Goal: Task Accomplishment & Management: Use online tool/utility

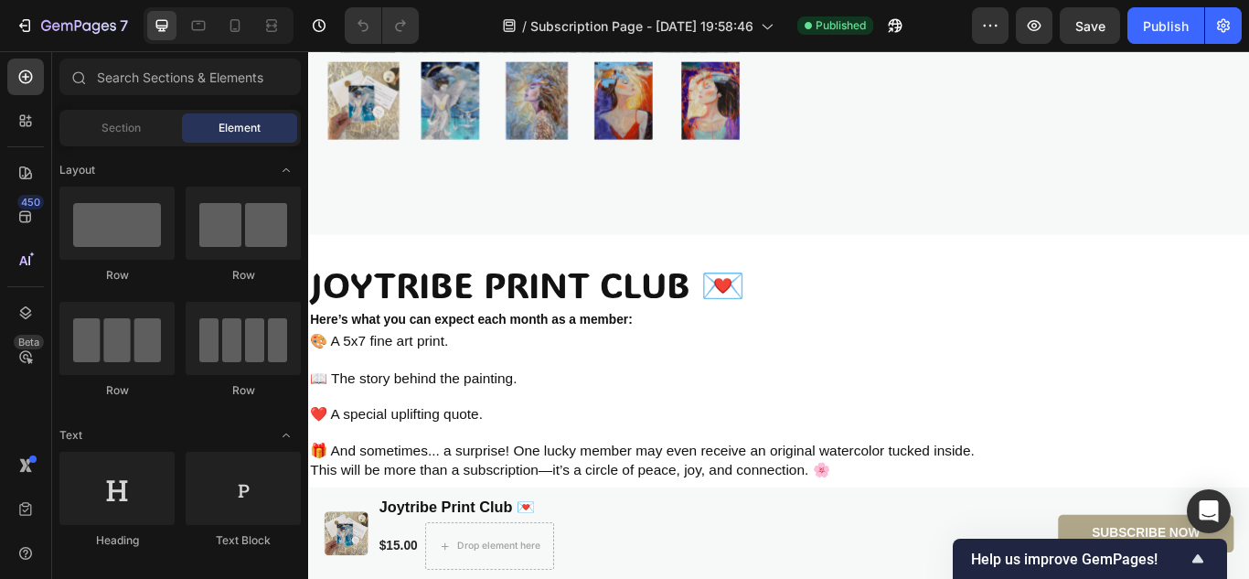
scroll to position [256, 0]
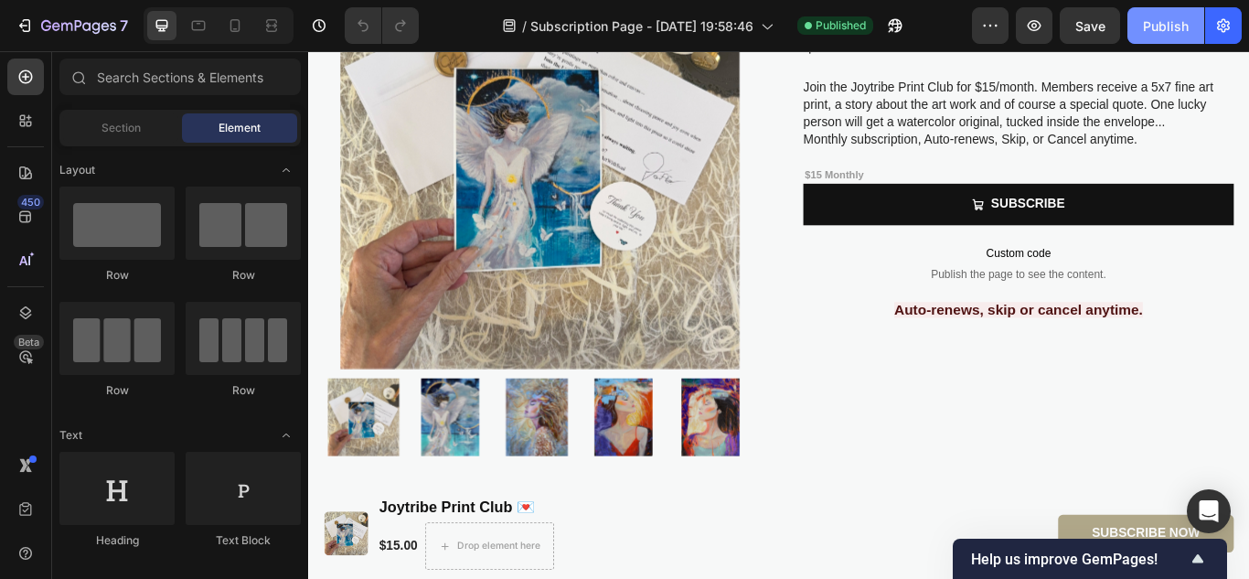
click at [1167, 24] on div "Publish" at bounding box center [1166, 25] width 46 height 19
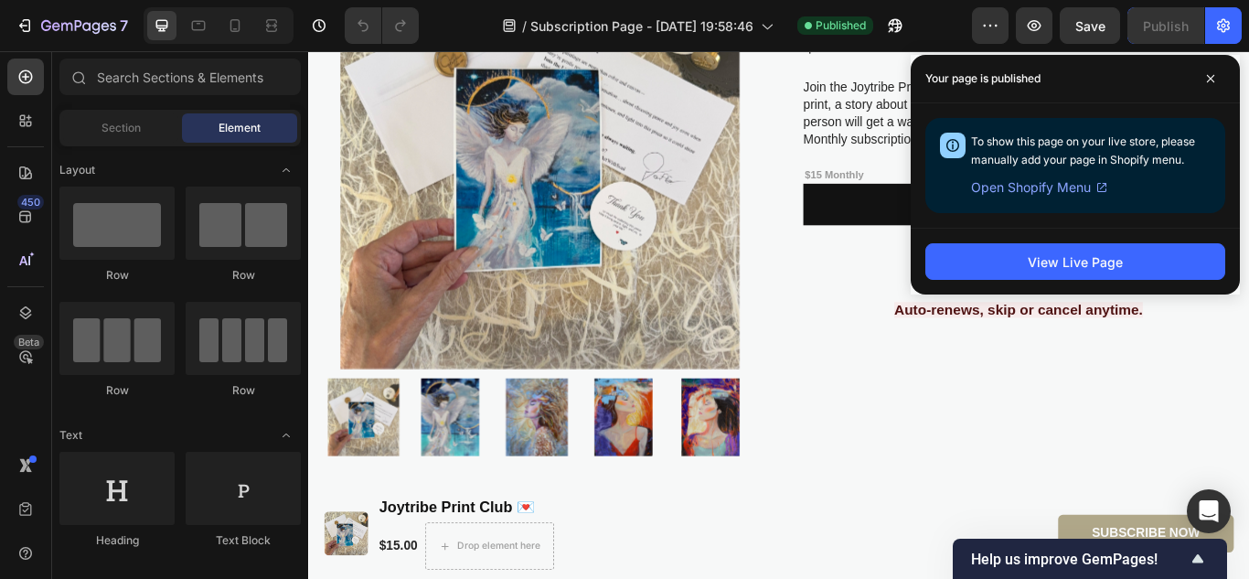
click at [1040, 184] on span "Open Shopify Menu" at bounding box center [1031, 187] width 120 height 22
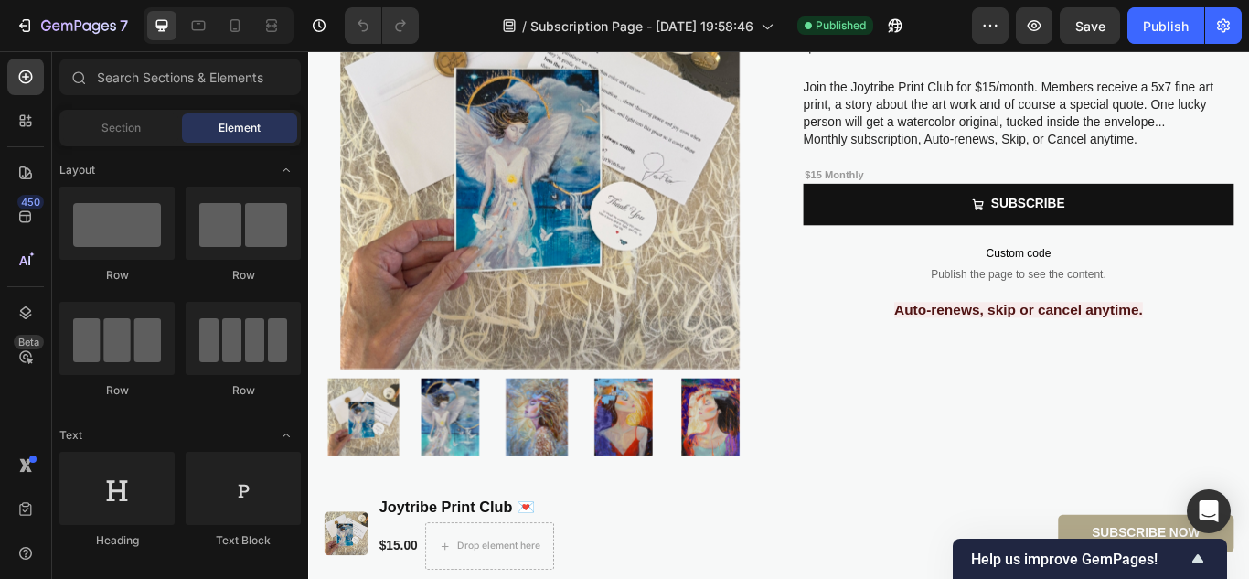
click at [942, 284] on span "Custom code" at bounding box center [1136, 287] width 502 height 22
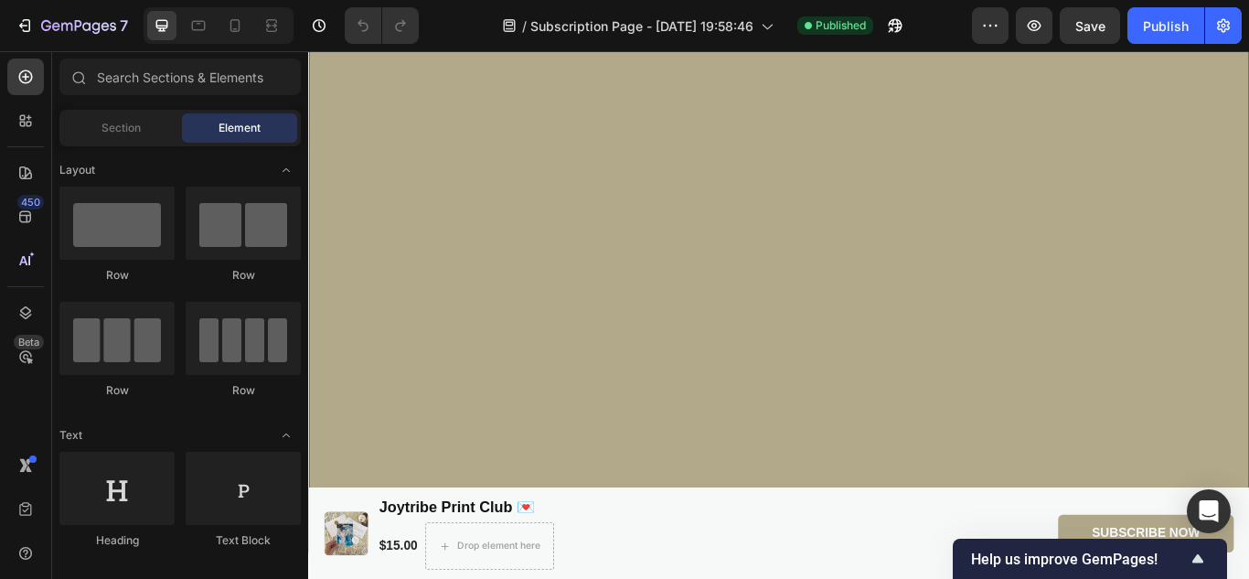
scroll to position [0, 0]
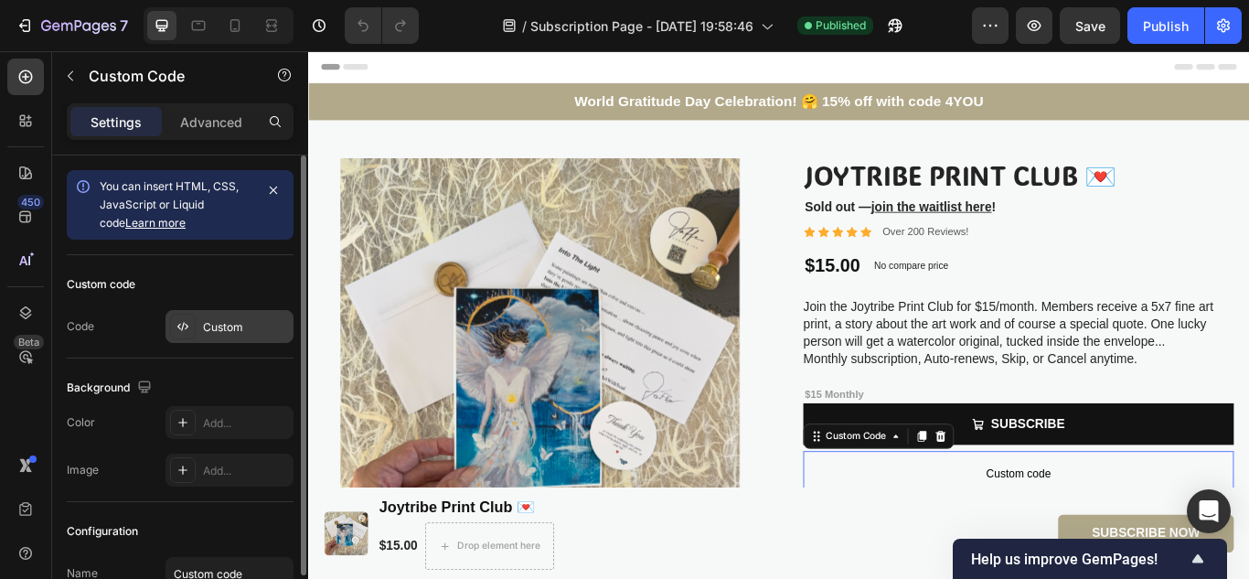
click at [240, 322] on div "Custom" at bounding box center [246, 327] width 86 height 16
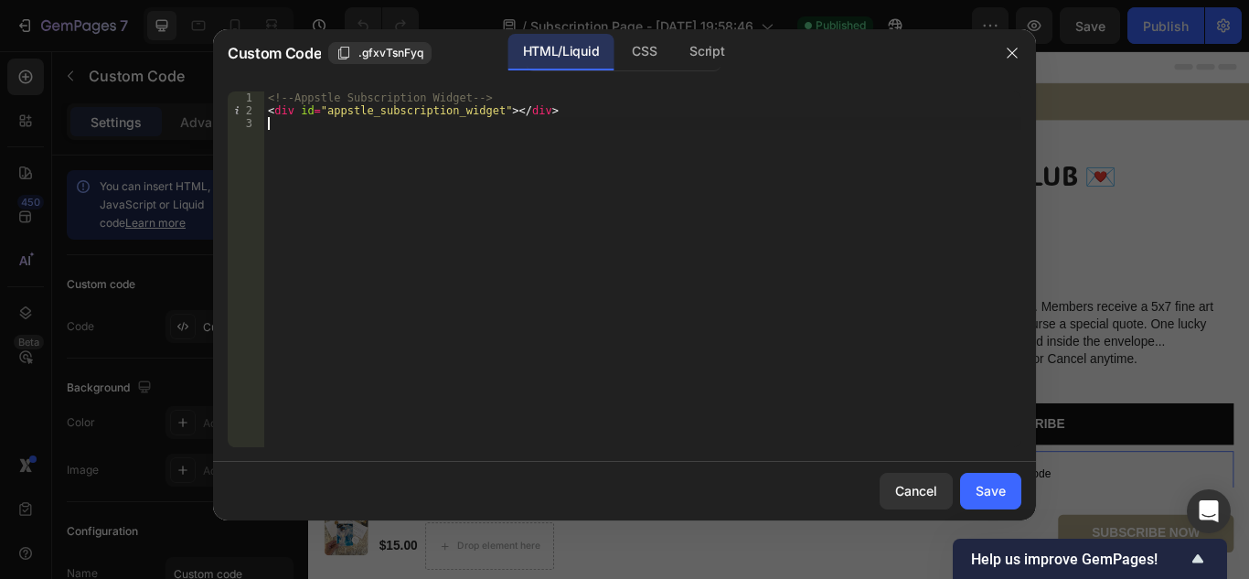
click at [315, 285] on div "<!-- Appstle Subscription Widget --> < div id = "appstle_subscription_widget" >…" at bounding box center [642, 281] width 757 height 381
type textarea "<div id="appstle_subscription_widget"></div>"
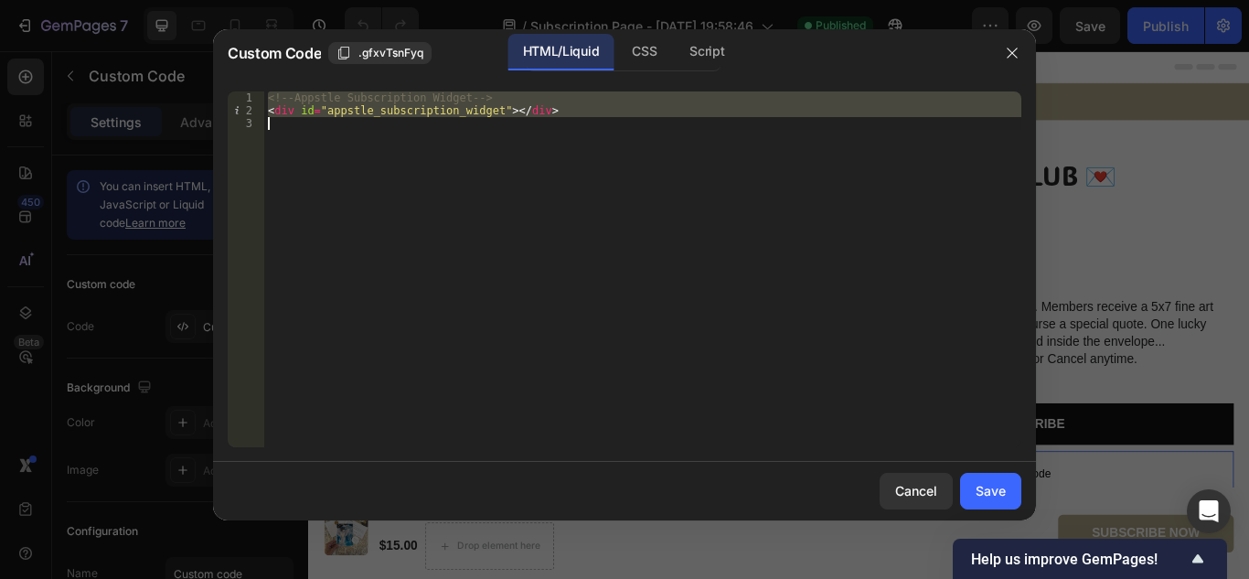
paste textarea
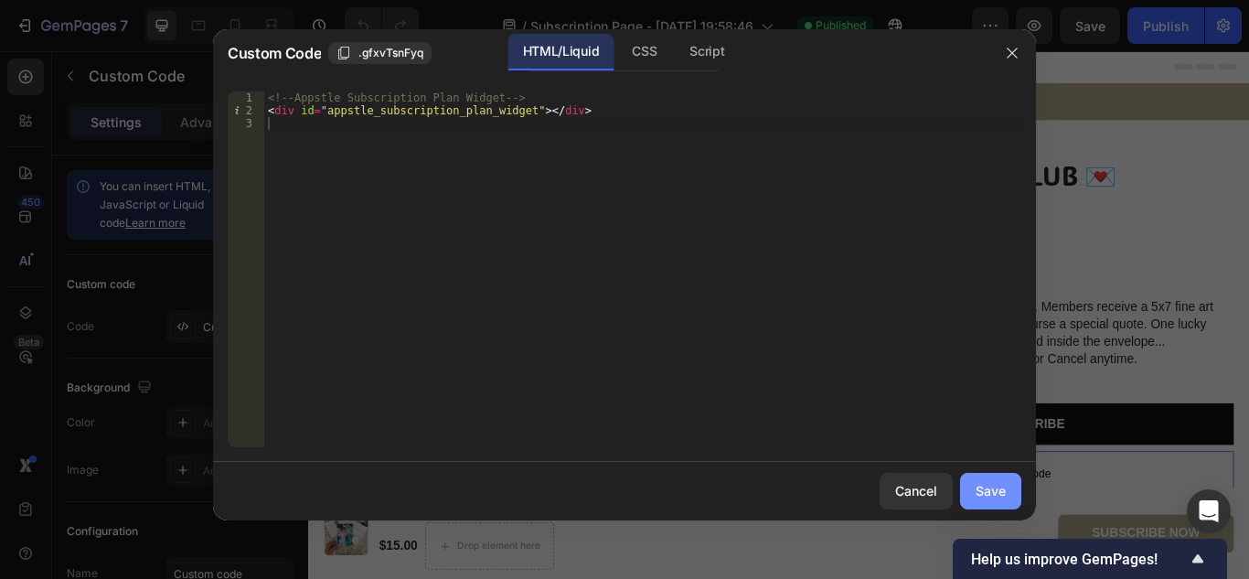
click at [968, 482] on button "Save" at bounding box center [990, 491] width 61 height 37
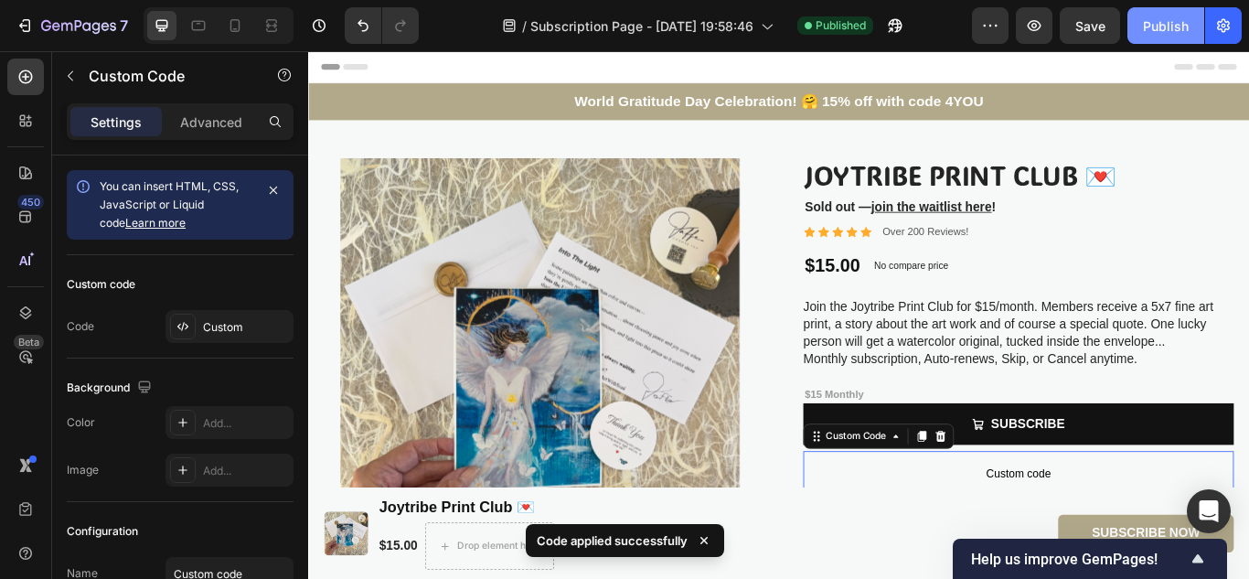
click at [1148, 31] on div "Publish" at bounding box center [1166, 25] width 46 height 19
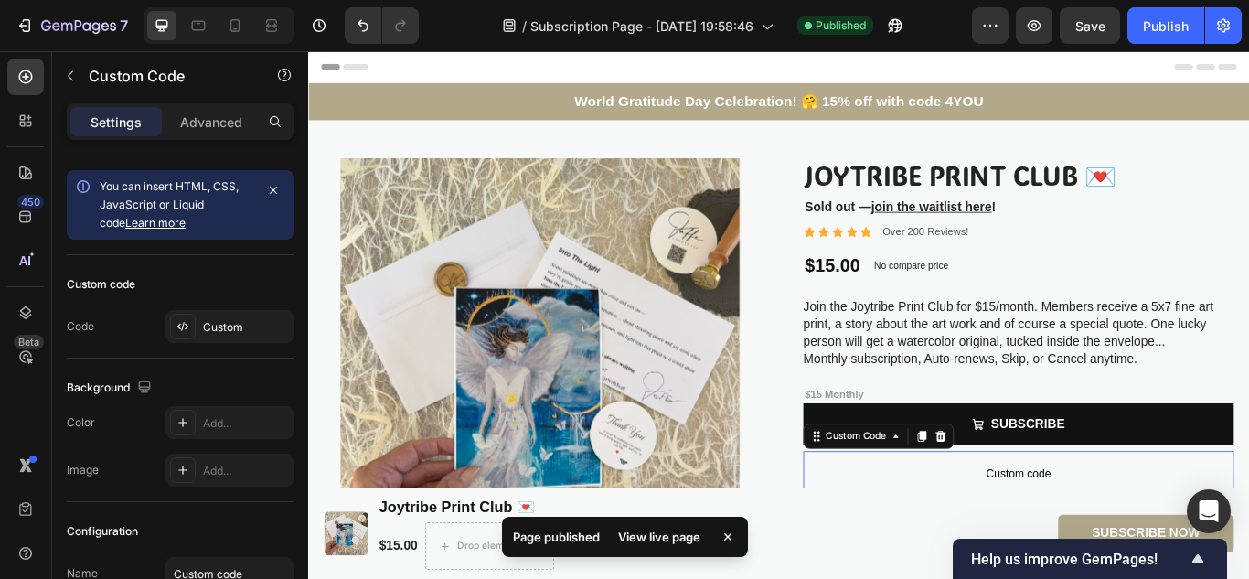
click at [661, 532] on div "View live page" at bounding box center [659, 537] width 104 height 26
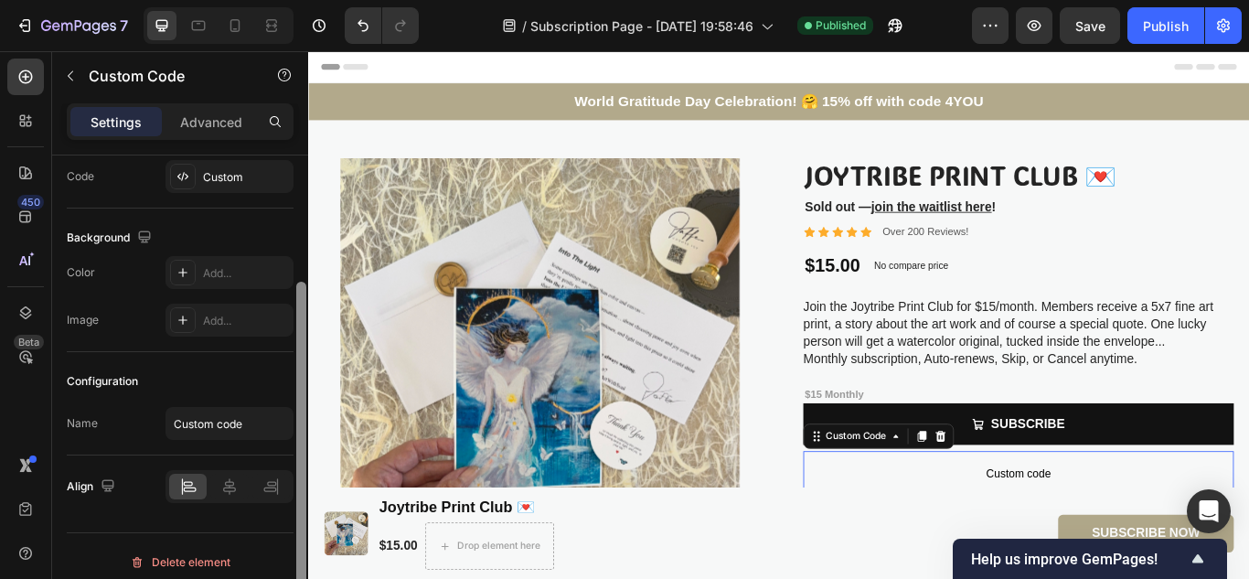
scroll to position [162, 0]
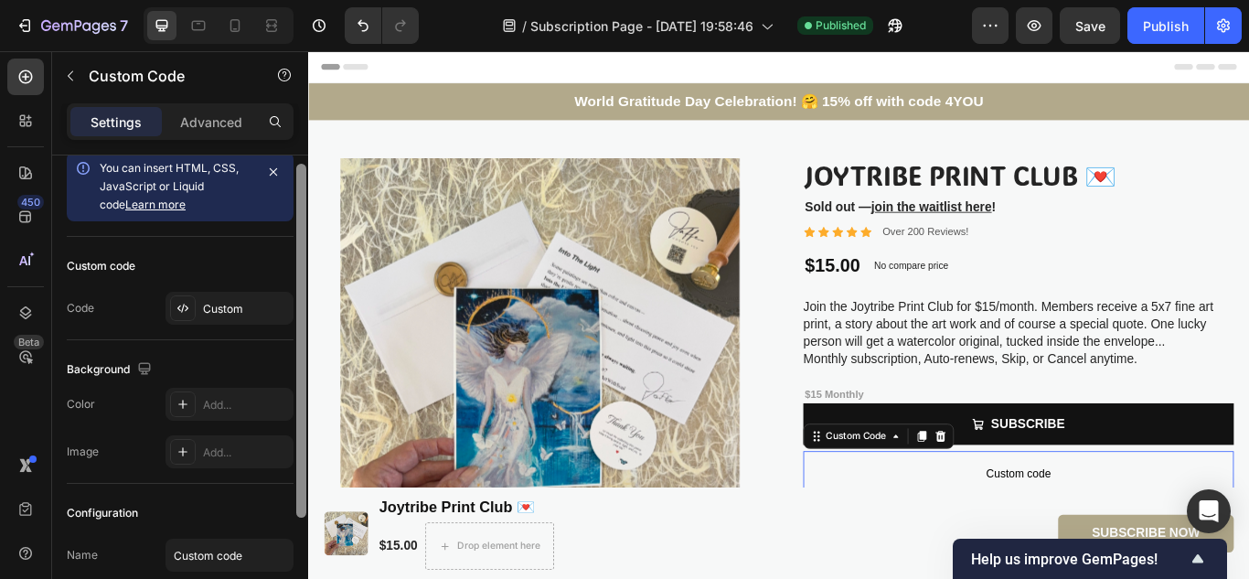
drag, startPoint x: 304, startPoint y: 300, endPoint x: 304, endPoint y: 311, distance: 11.0
click at [304, 311] on div at bounding box center [301, 341] width 10 height 354
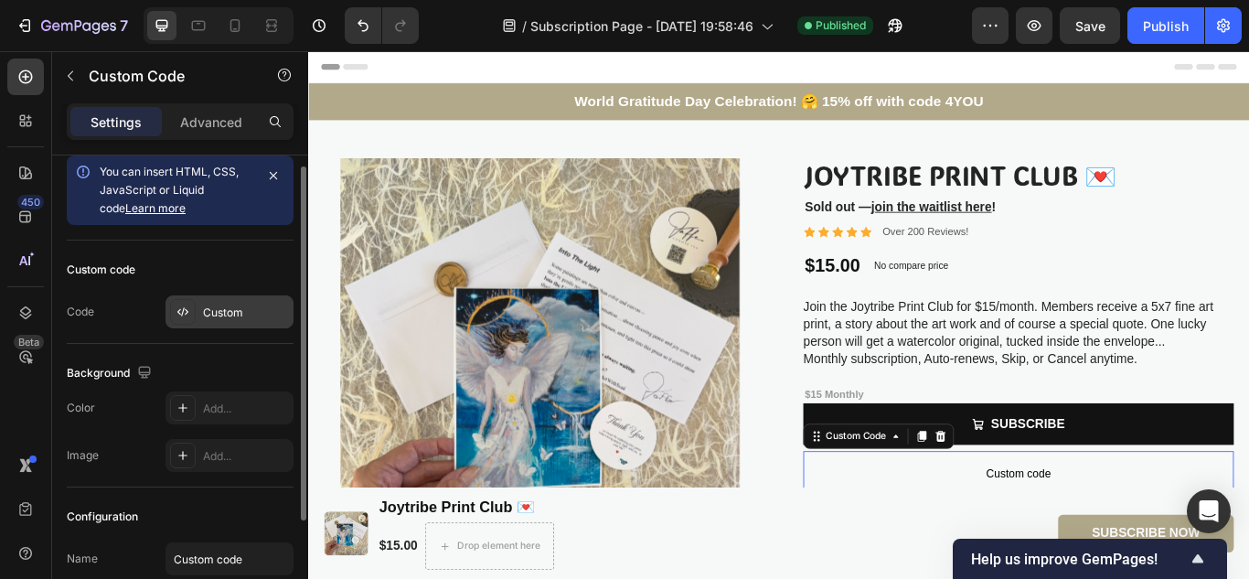
click at [223, 317] on div "Custom" at bounding box center [246, 312] width 86 height 16
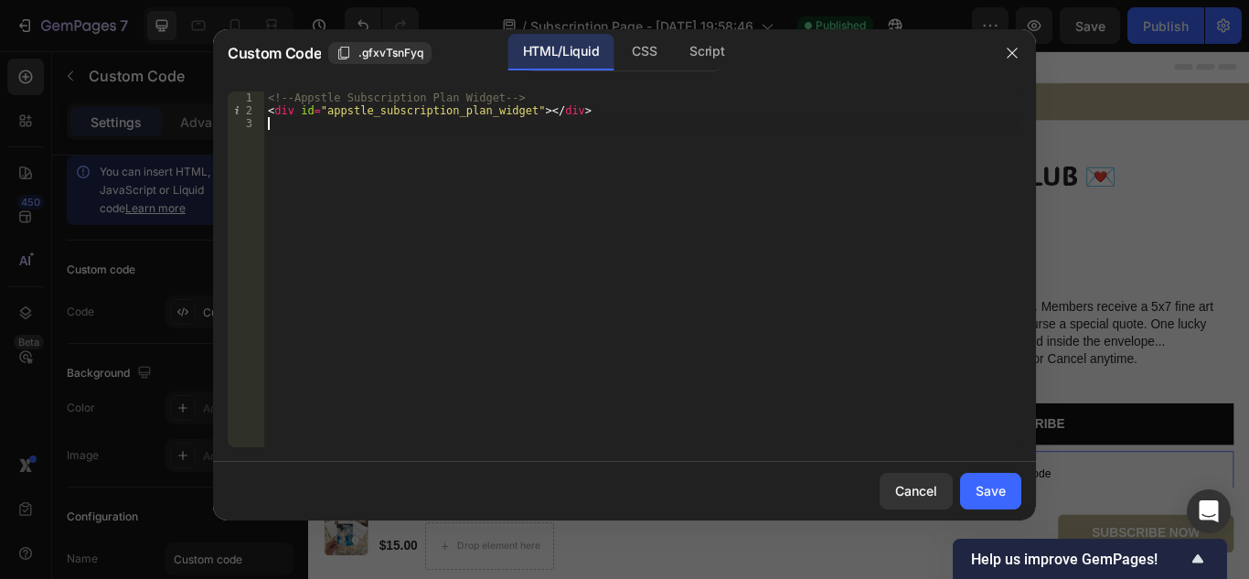
click at [330, 264] on div "<!-- Appstle Subscription Plan Widget --> < div id = "appstle_subscription_plan…" at bounding box center [642, 281] width 757 height 381
type textarea "<div id="appstle_subscription_plan_widget"></div>"
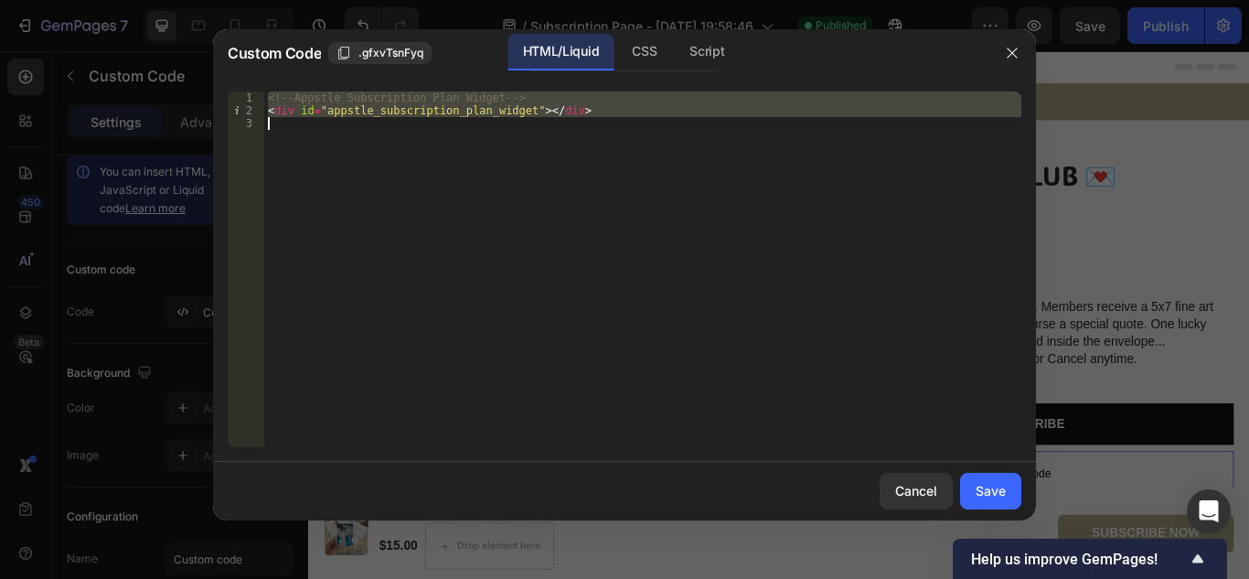
paste textarea
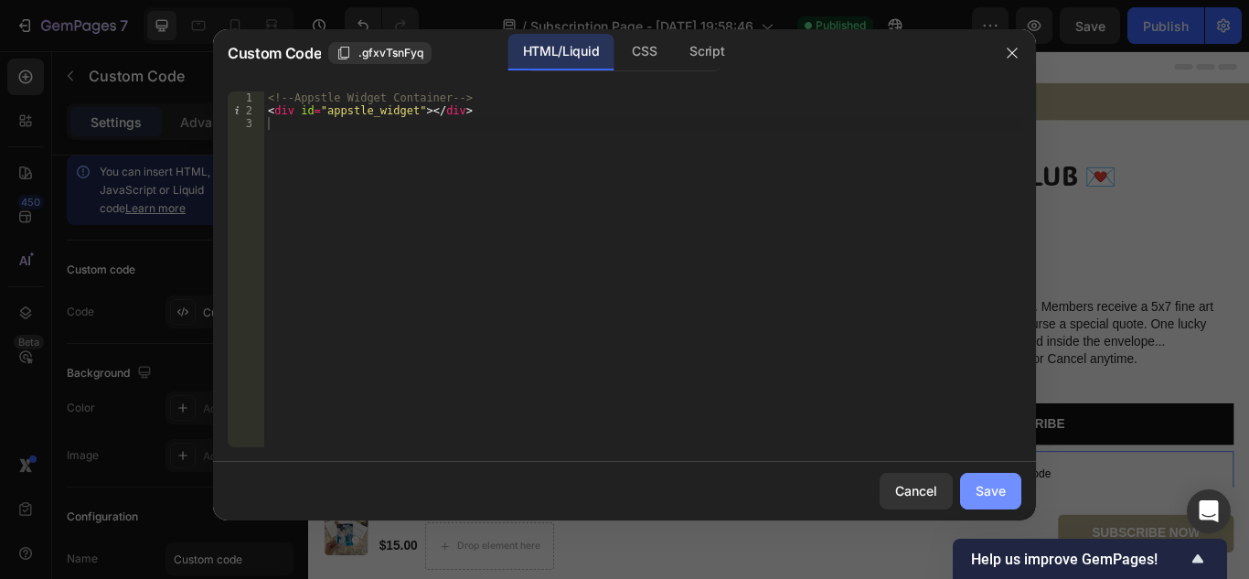
click at [1004, 494] on div "Save" at bounding box center [991, 490] width 30 height 19
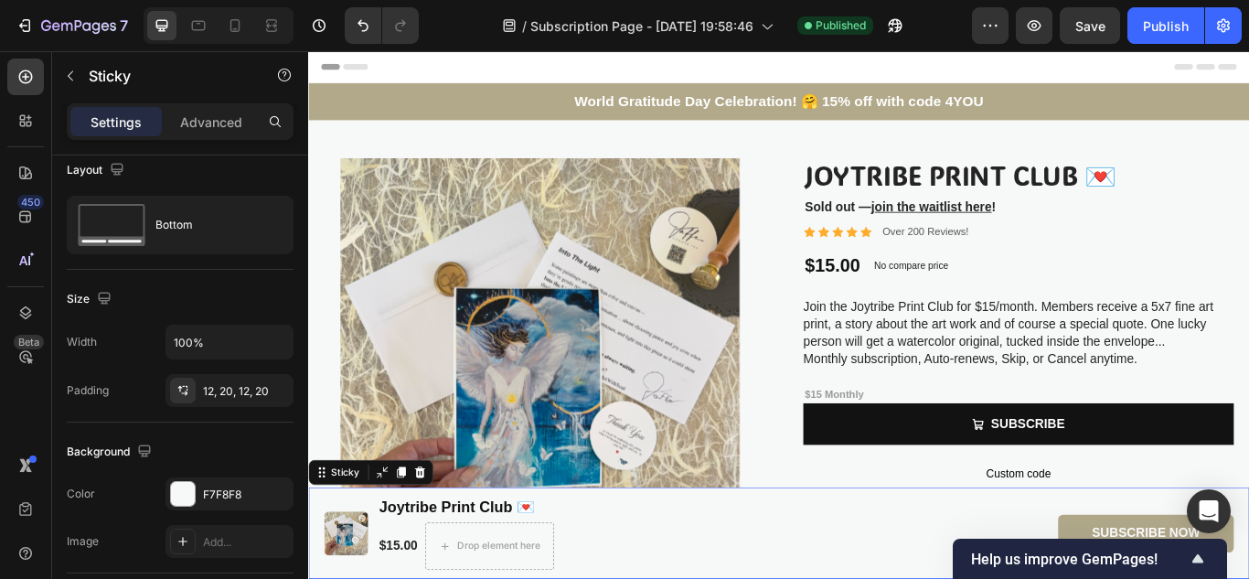
drag, startPoint x: 1312, startPoint y: 545, endPoint x: 1119, endPoint y: 567, distance: 194.2
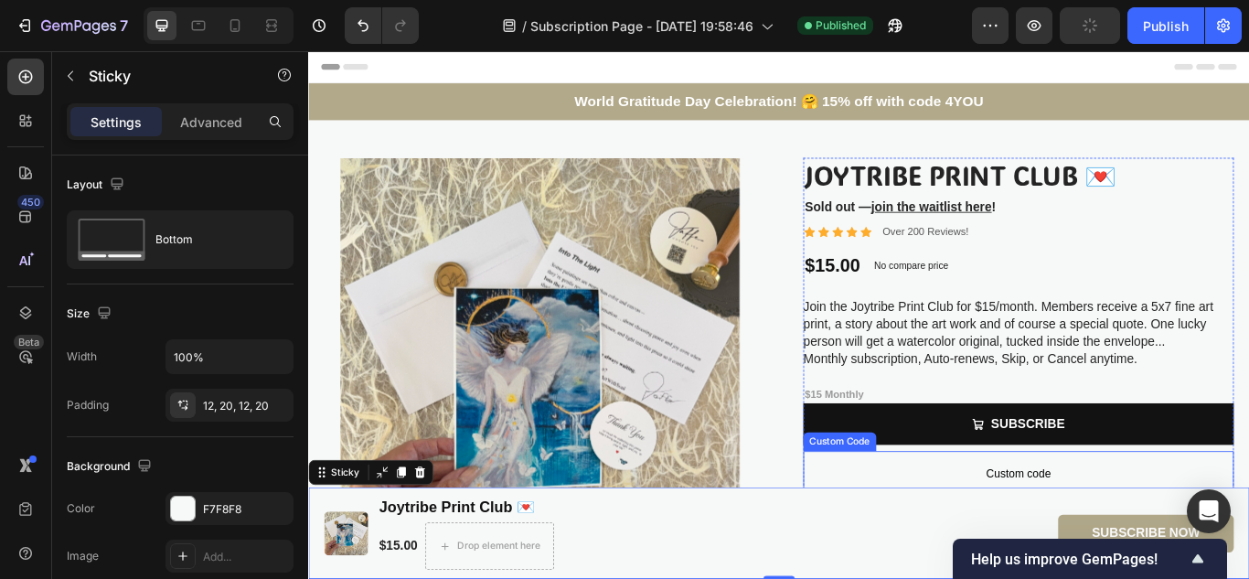
click at [1069, 534] on span "Custom code" at bounding box center [1136, 543] width 502 height 22
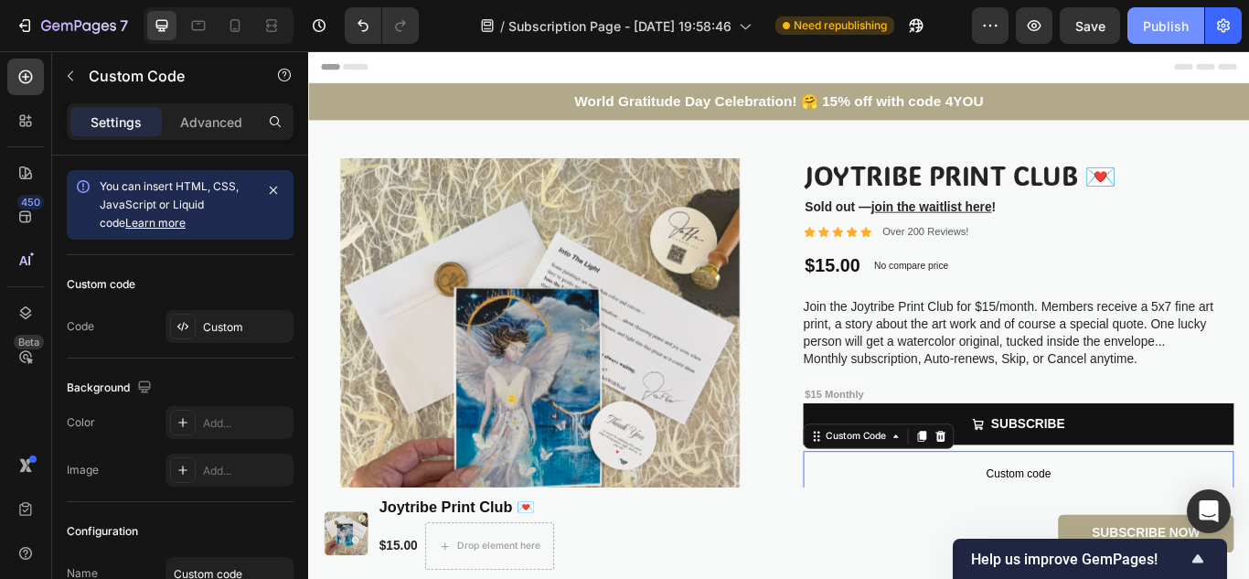
click at [1155, 18] on div "Publish" at bounding box center [1166, 25] width 46 height 19
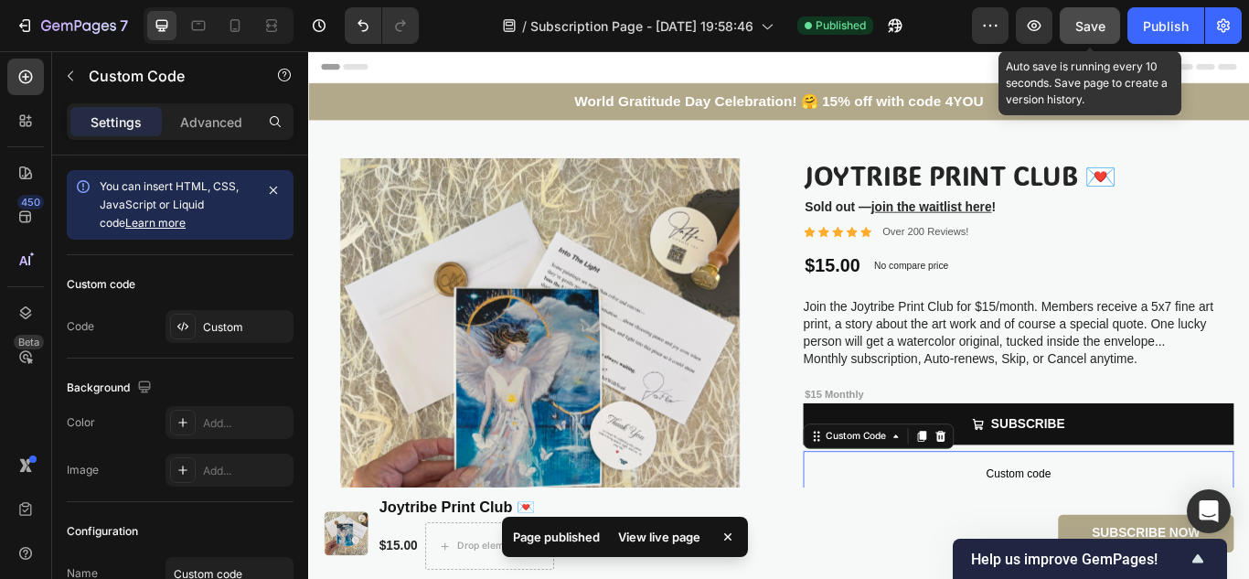
click at [1090, 35] on div "Save" at bounding box center [1090, 25] width 30 height 19
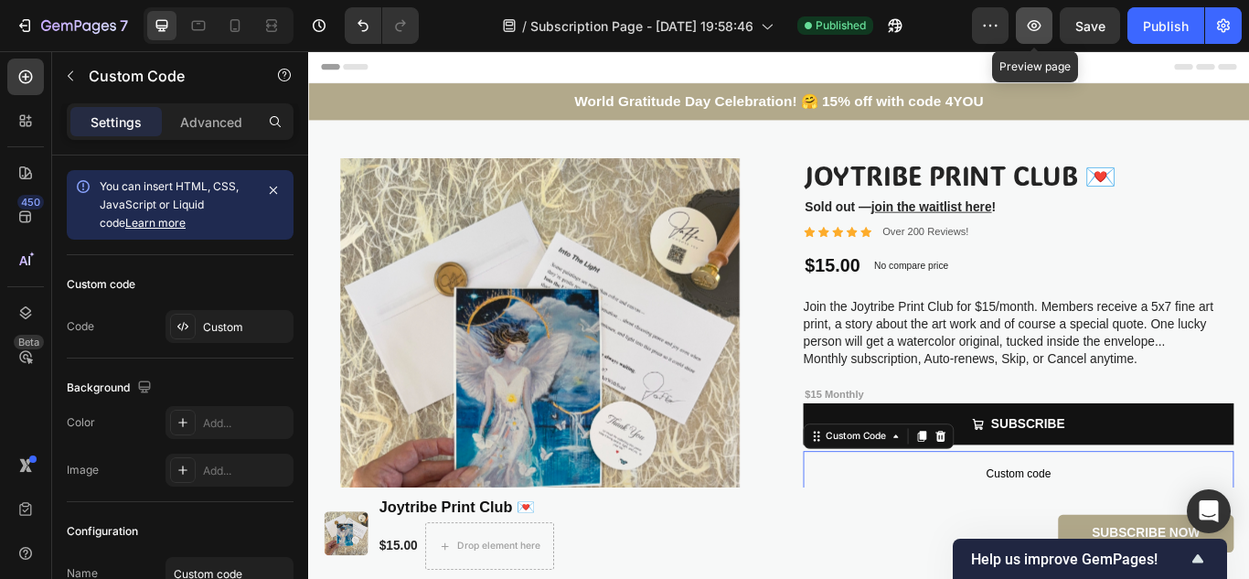
click at [1040, 28] on icon "button" at bounding box center [1035, 25] width 14 height 11
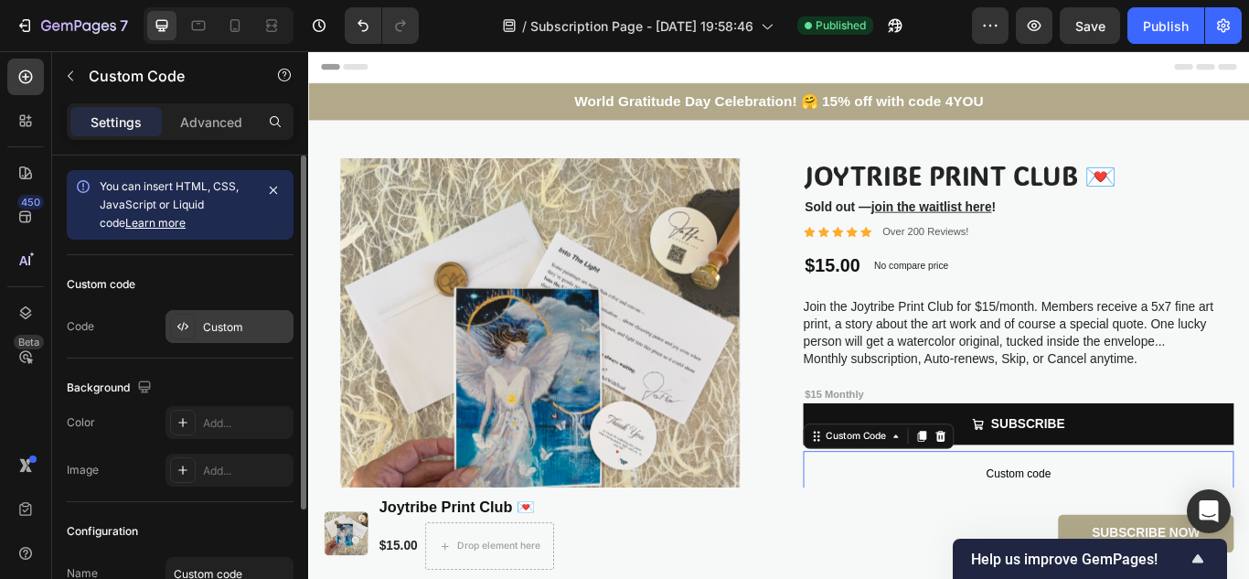
click at [229, 322] on div "Custom" at bounding box center [246, 327] width 86 height 16
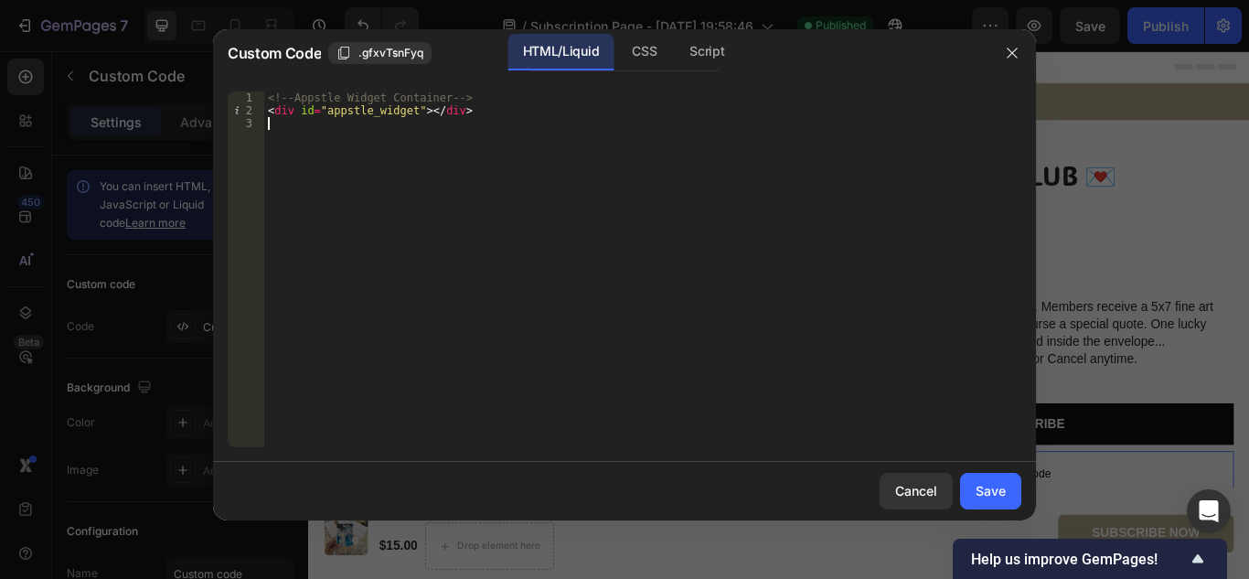
click at [335, 256] on div "<!-- Appstle Widget Container --> < div id = "appstle_widget" > </ div >" at bounding box center [642, 281] width 757 height 381
type textarea "<div id="appstle_widget"></div>"
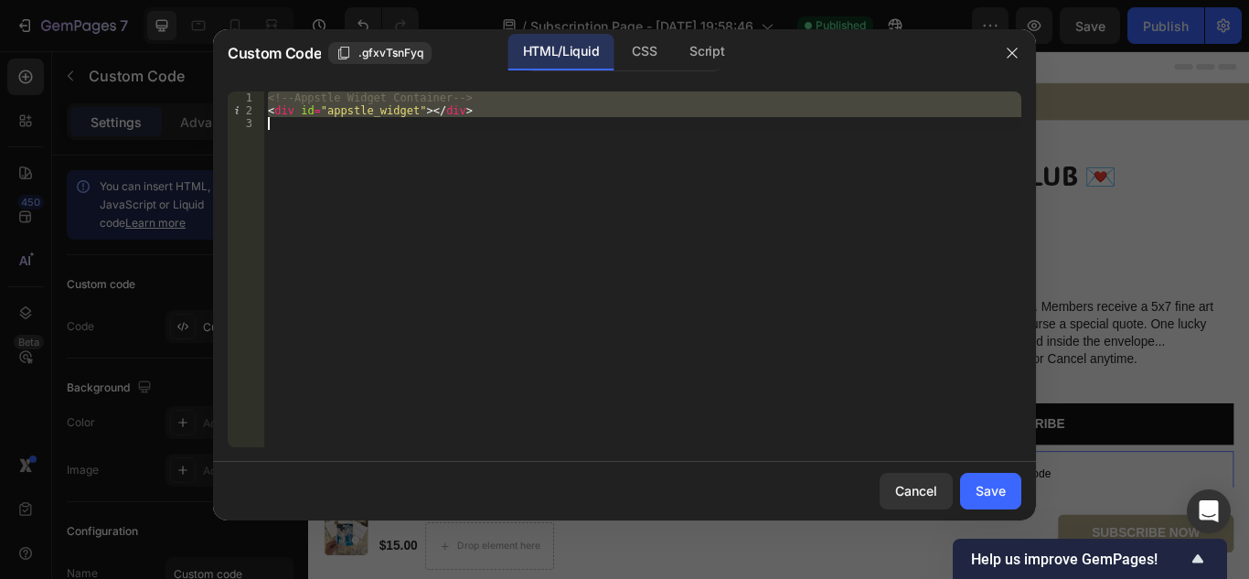
paste textarea
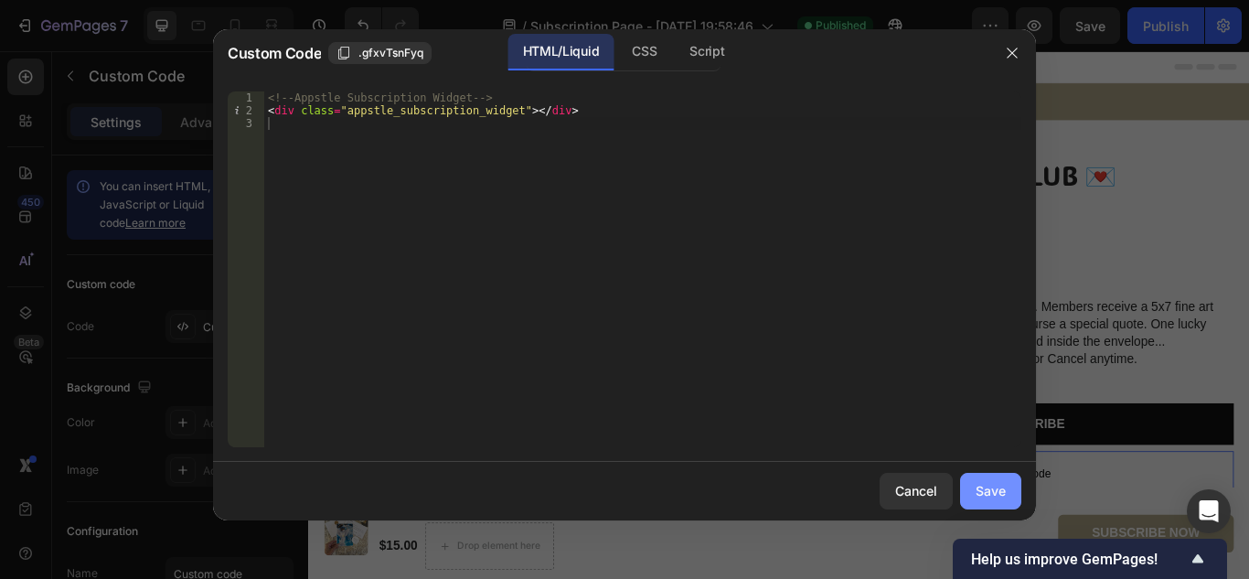
click at [1006, 492] on button "Save" at bounding box center [990, 491] width 61 height 37
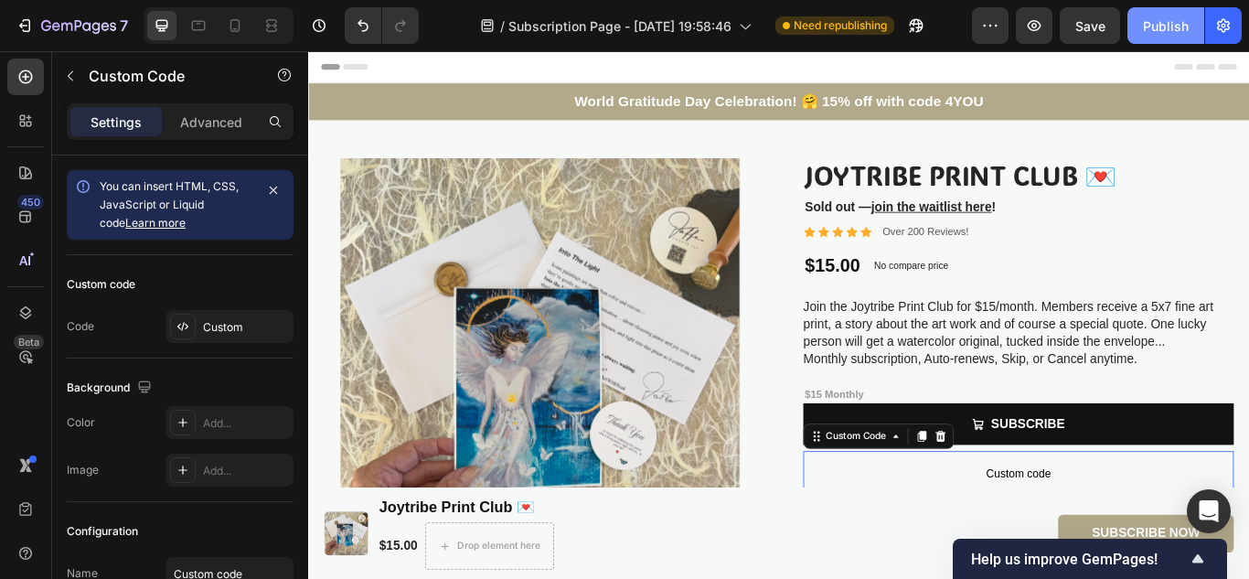
click at [1157, 27] on div "Publish" at bounding box center [1166, 25] width 46 height 19
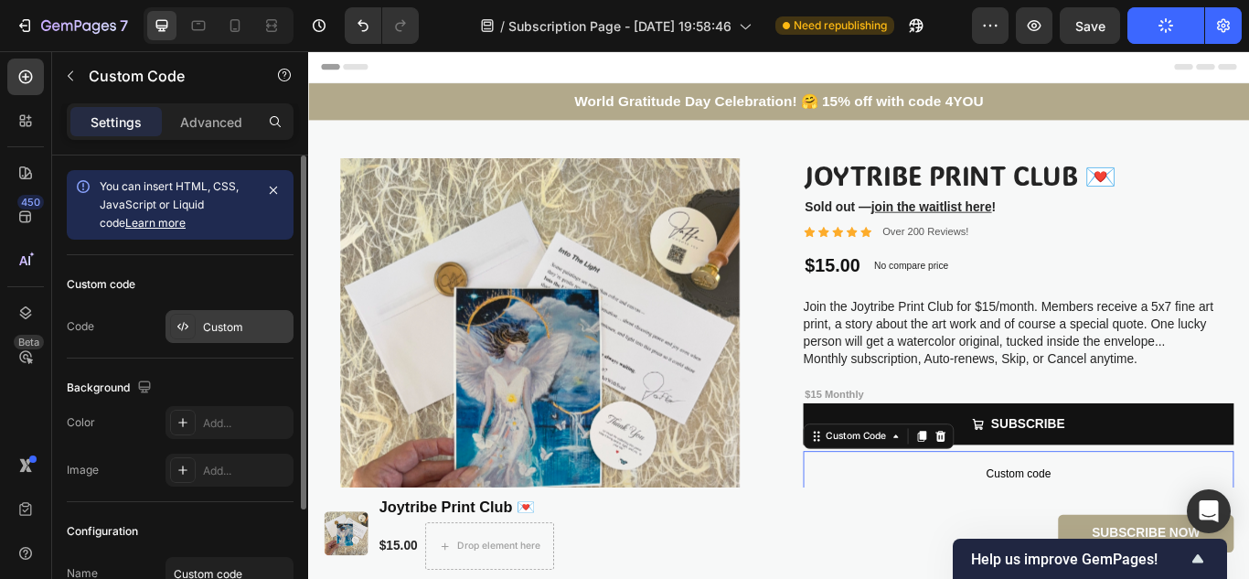
click at [250, 325] on div "Custom" at bounding box center [246, 327] width 86 height 16
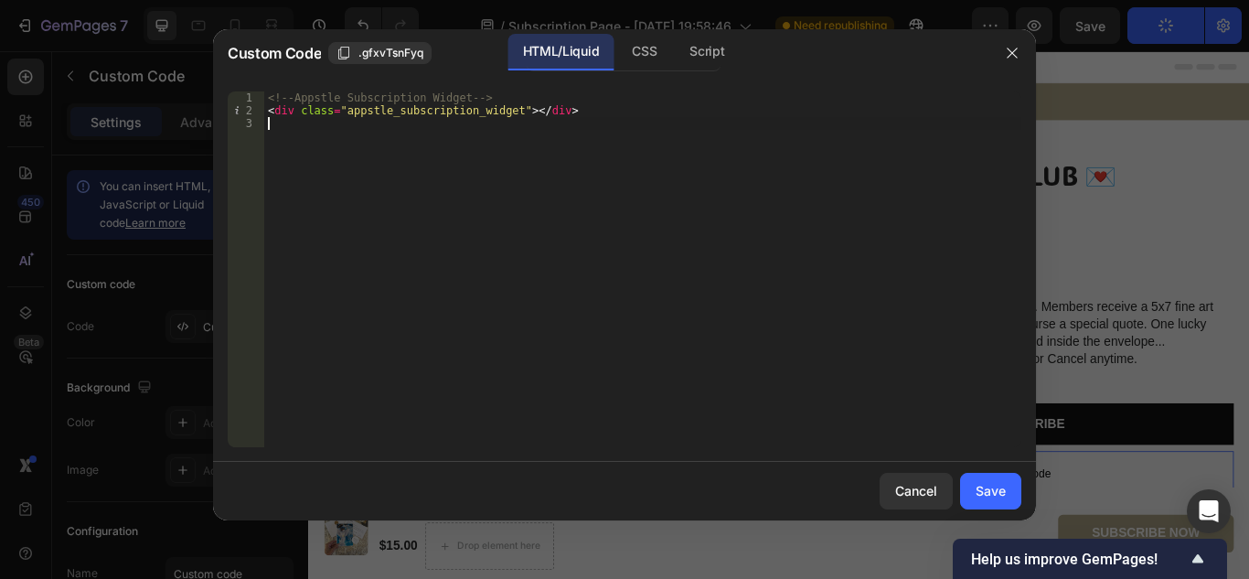
click at [333, 264] on div "<!-- Appstle Subscription Widget --> < div class = "appstle_subscription_widget…" at bounding box center [642, 281] width 757 height 381
type textarea "<div class="appstle_subscription_widget"></div>"
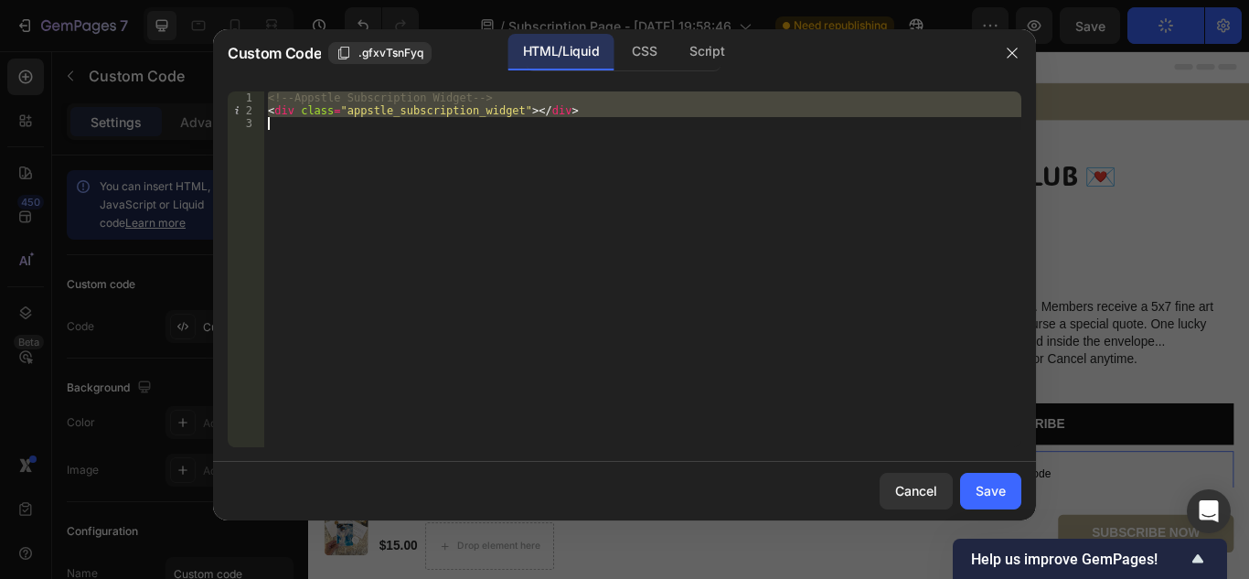
paste textarea
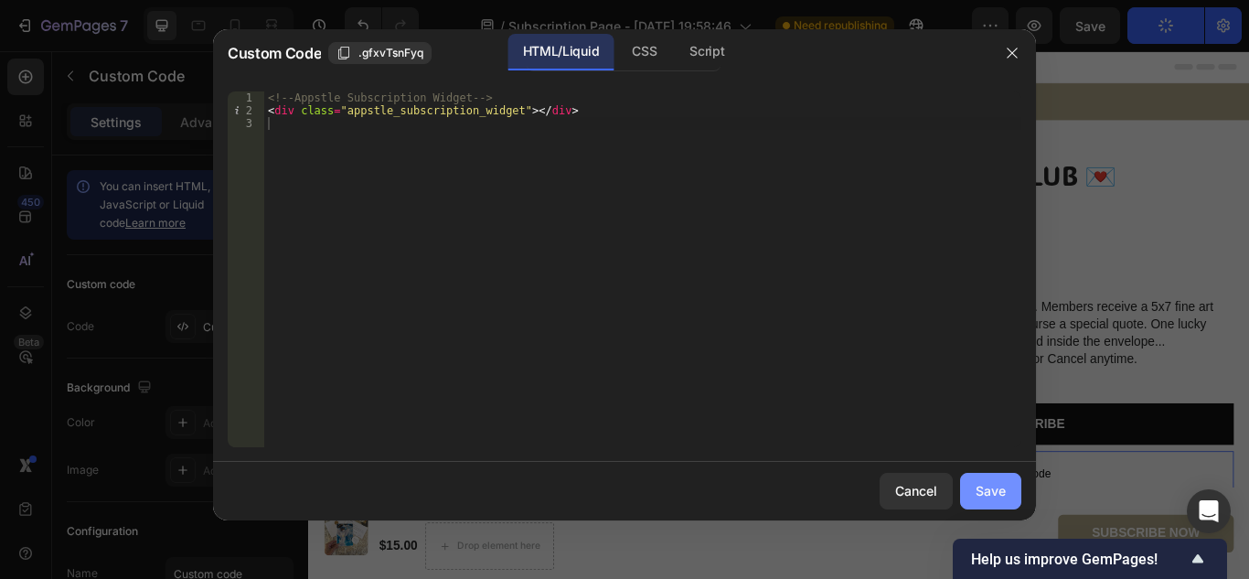
click at [992, 492] on div "Save" at bounding box center [991, 490] width 30 height 19
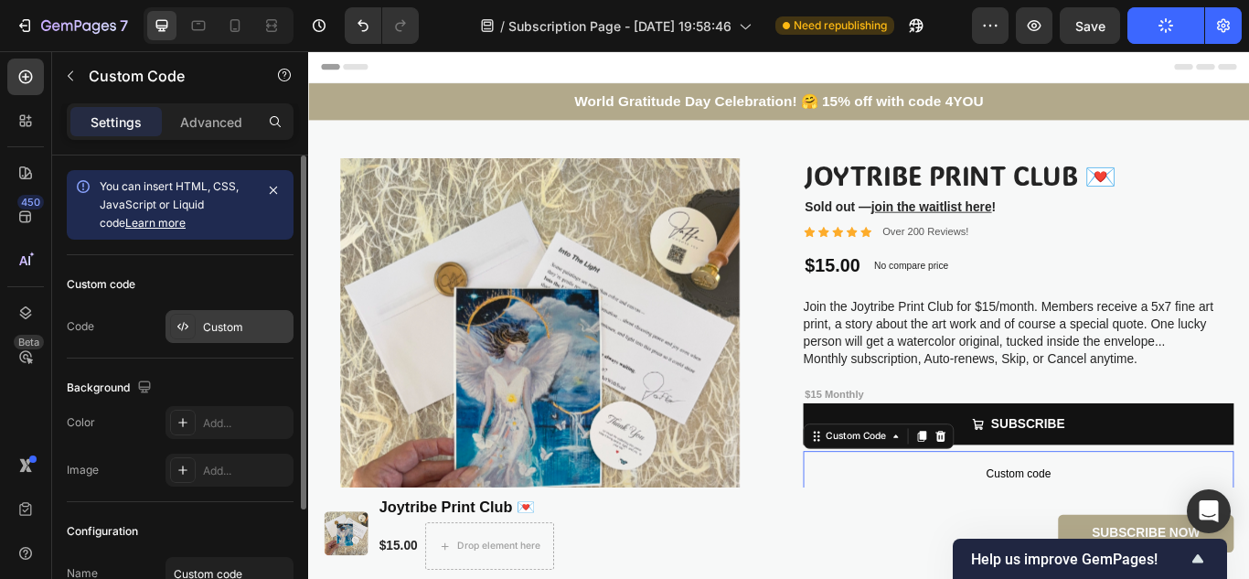
click at [200, 328] on div "Custom" at bounding box center [229, 326] width 128 height 33
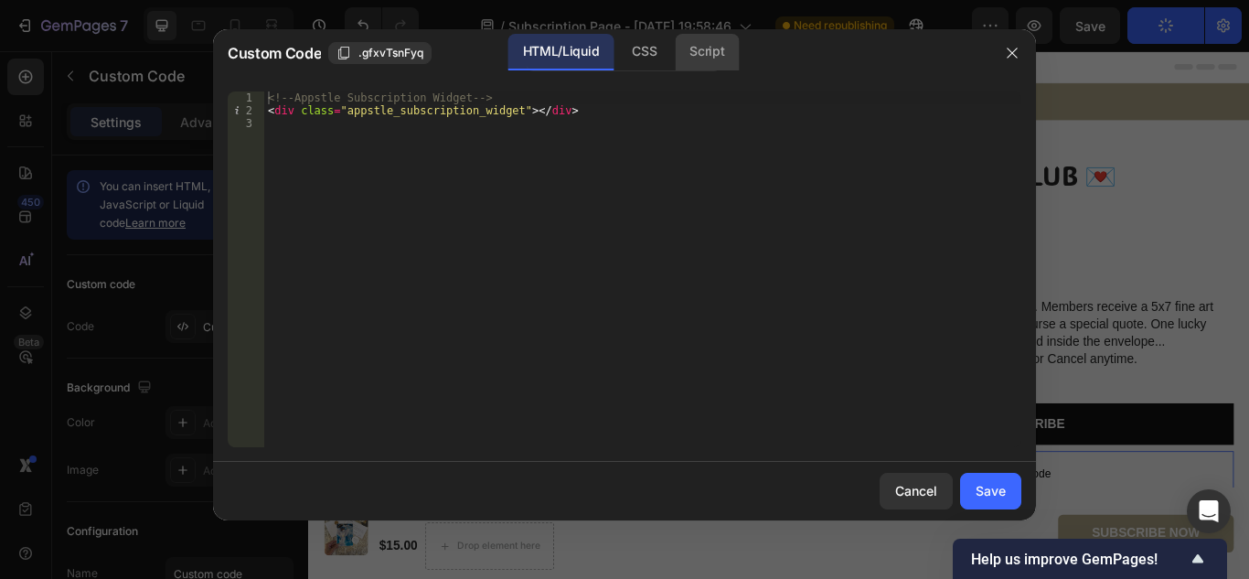
click at [691, 52] on div "Script" at bounding box center [707, 52] width 64 height 37
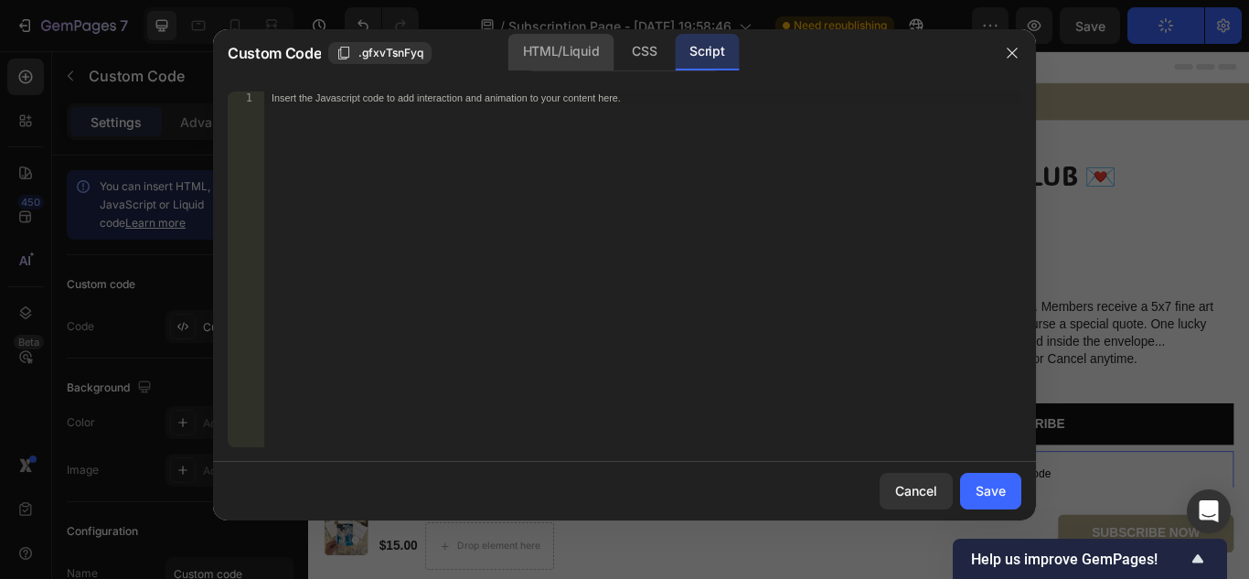
click at [590, 47] on div "HTML/Liquid" at bounding box center [560, 52] width 105 height 37
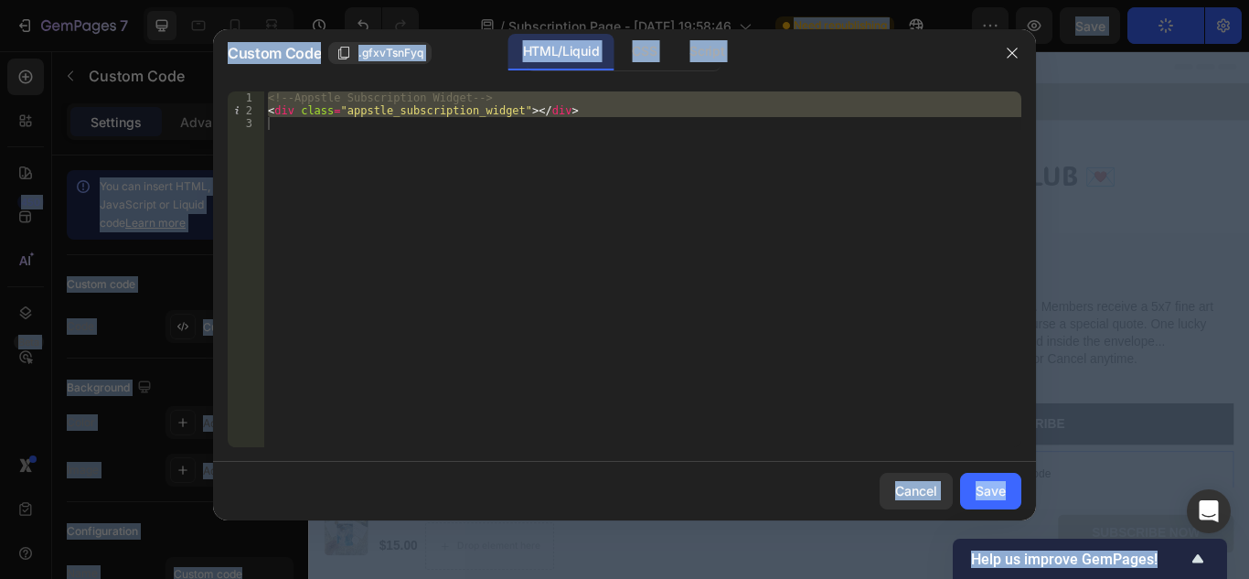
type textarea "<div class="appstle_subscription_widget"></div>"
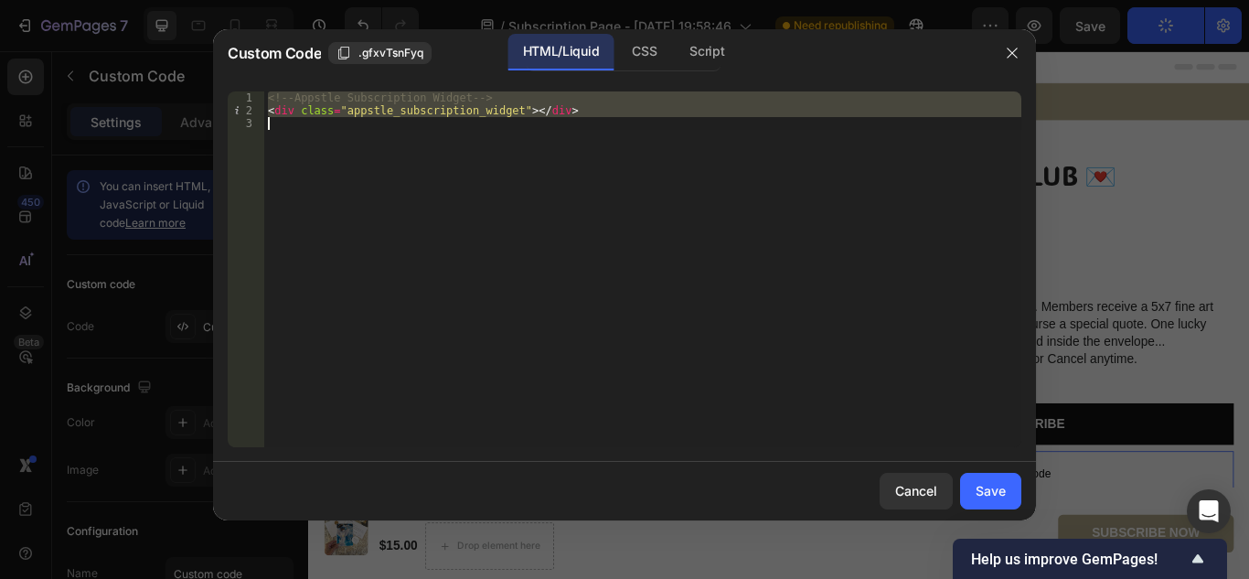
click at [571, 129] on div "<!-- Appstle Subscription Widget --> < div class = "appstle_subscription_widget…" at bounding box center [642, 269] width 757 height 356
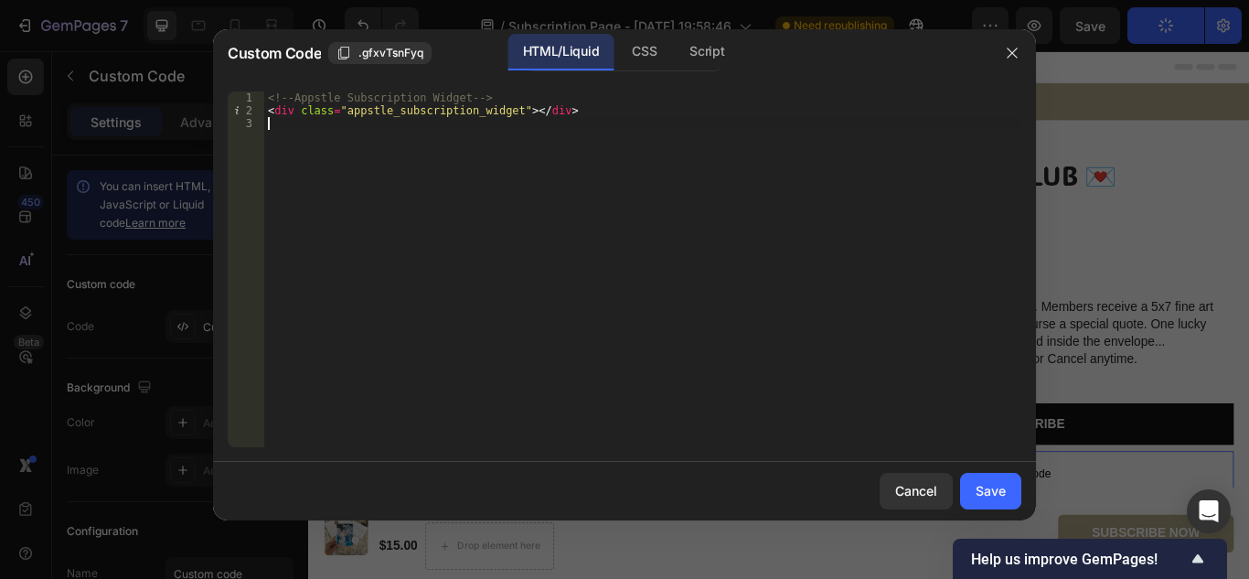
type textarea "<div class="appstle_subscription_widget"></div>"
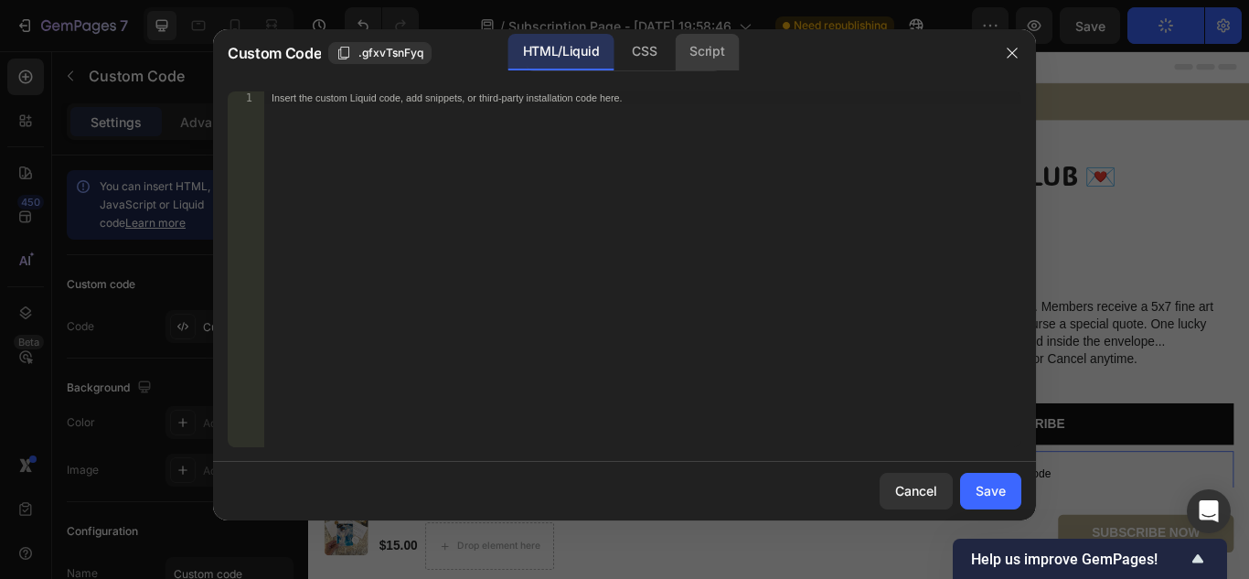
click at [708, 54] on div "Script" at bounding box center [707, 52] width 64 height 37
click at [607, 92] on div "Insert the Javascript code to add interaction and animation to your content her…" at bounding box center [605, 97] width 667 height 12
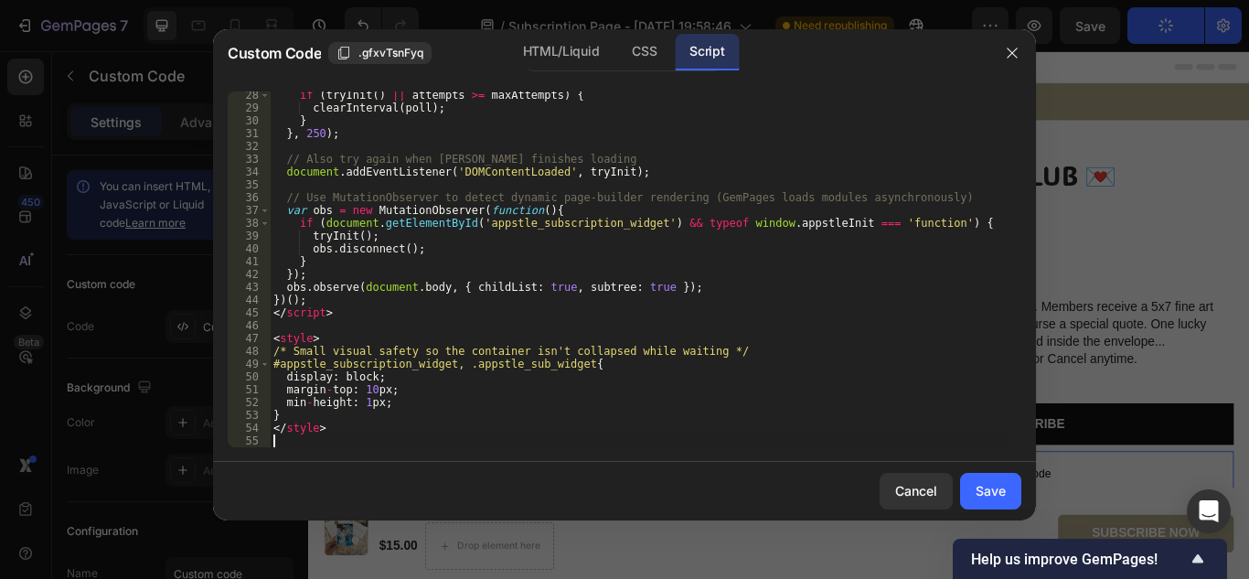
scroll to position [348, 0]
click at [992, 496] on div "Save" at bounding box center [991, 490] width 30 height 19
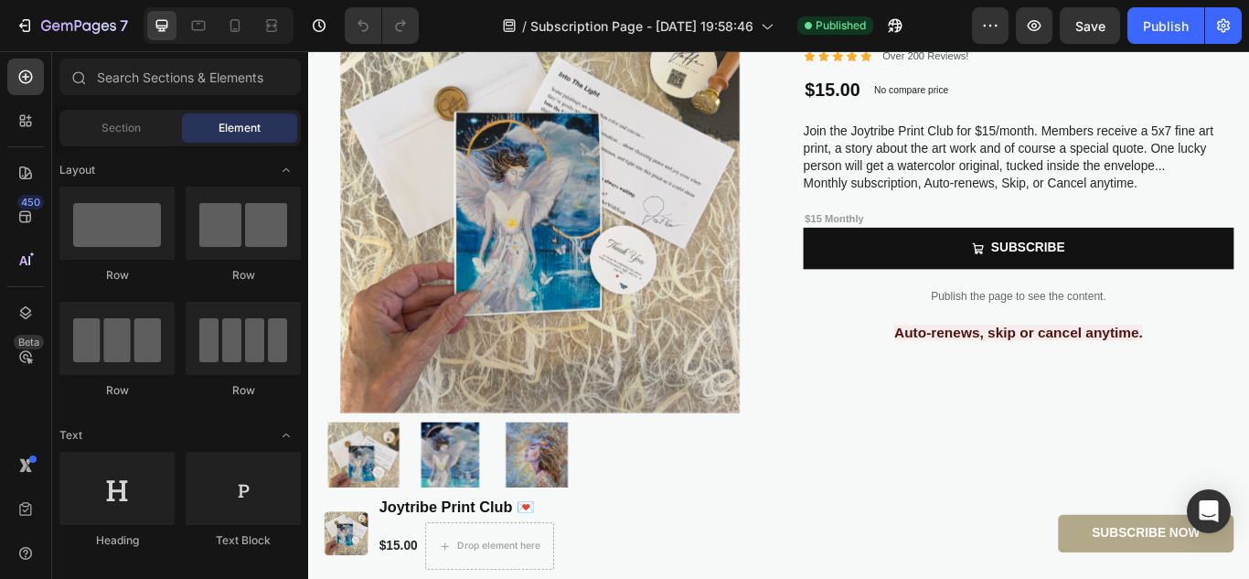
scroll to position [253, 0]
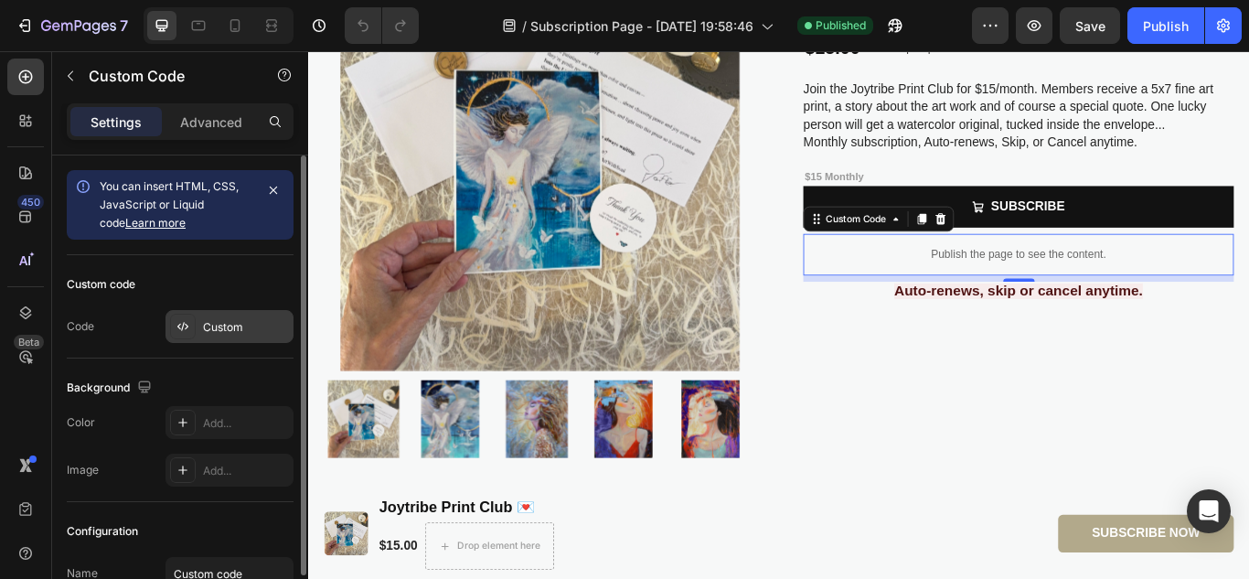
click at [252, 324] on div "Custom" at bounding box center [246, 327] width 86 height 16
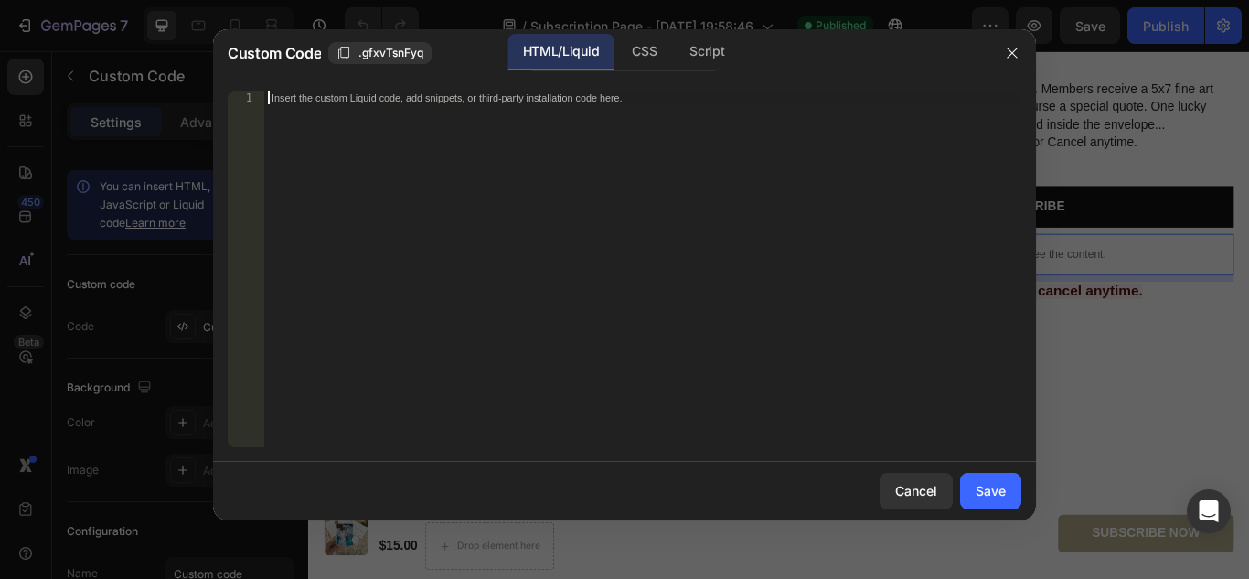
click at [432, 153] on div "Insert the custom Liquid code, add snippets, or third-party installation code h…" at bounding box center [642, 281] width 757 height 381
click at [700, 44] on div "Script" at bounding box center [707, 52] width 64 height 37
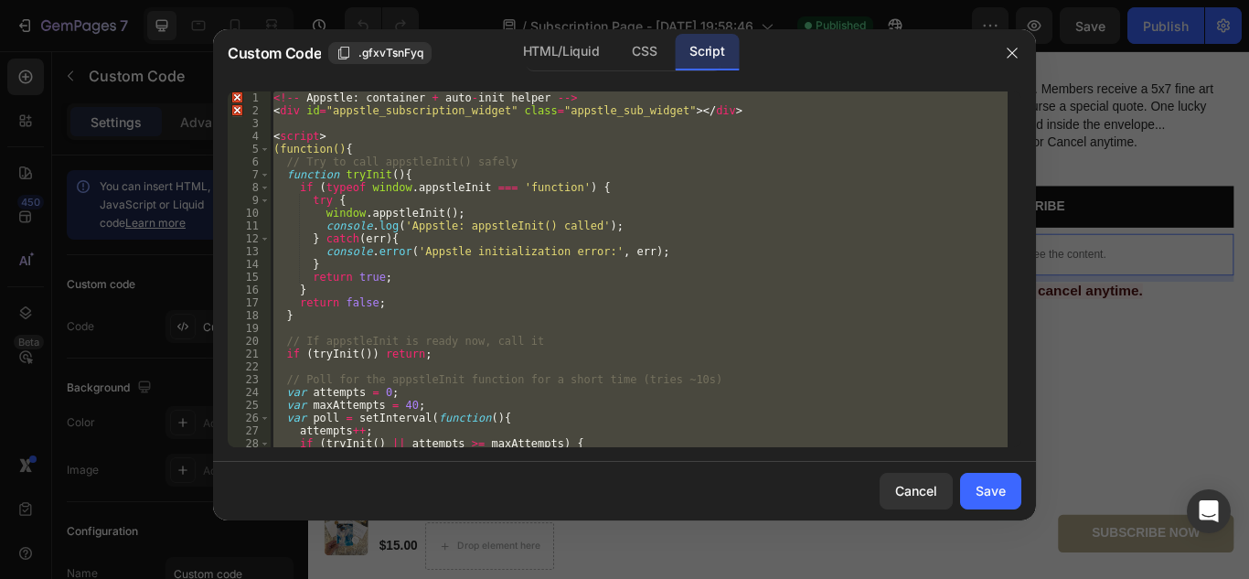
click at [680, 142] on div "<!-- Appstle : container + auto - init helper --> < div id = "appstle_subscript…" at bounding box center [639, 269] width 738 height 356
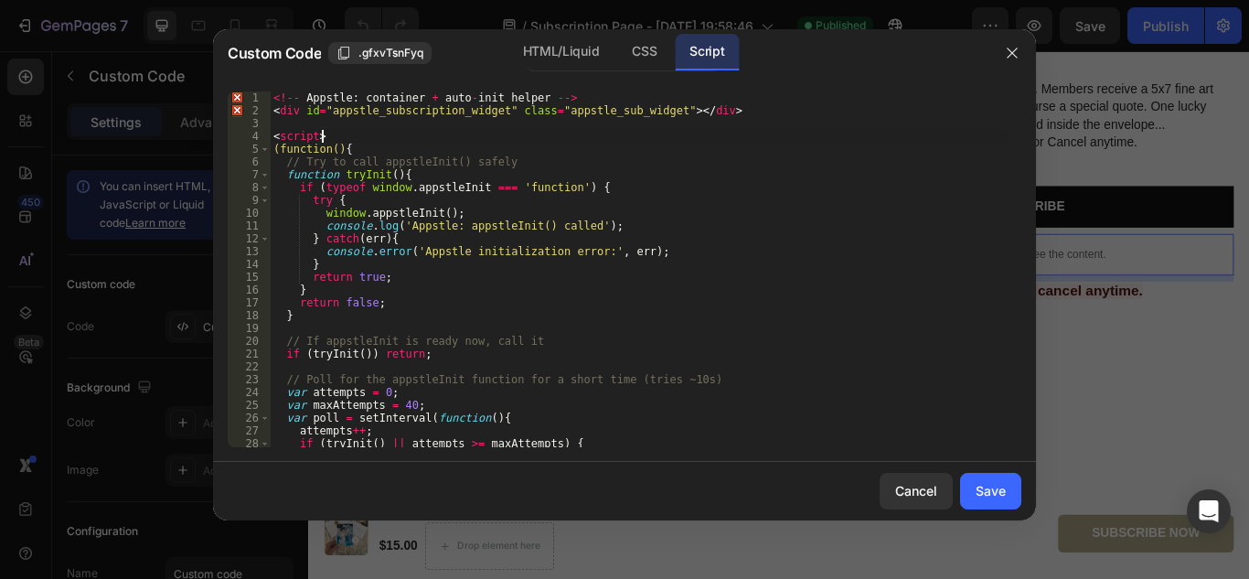
type textarea "</style>"
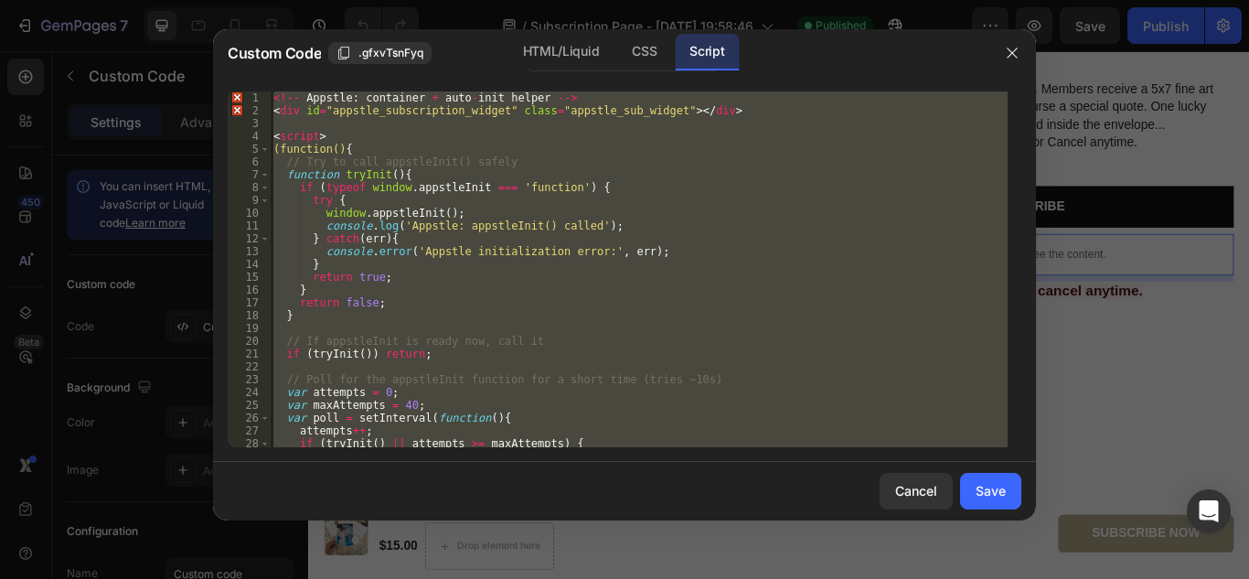
paste textarea
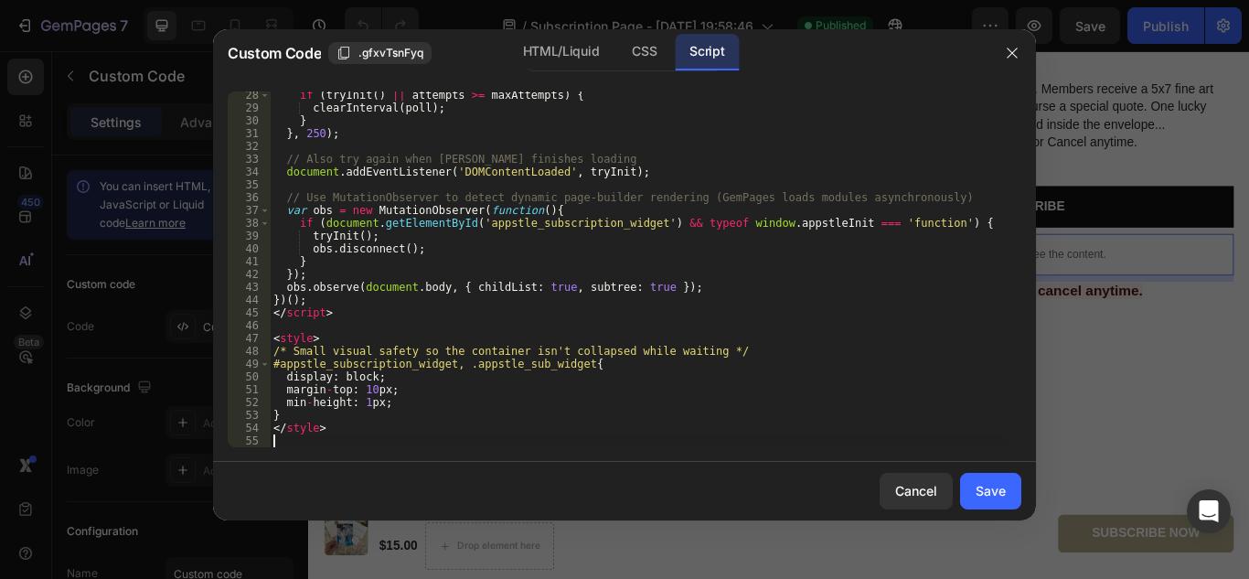
scroll to position [348, 0]
click at [988, 492] on div "Save" at bounding box center [991, 490] width 30 height 19
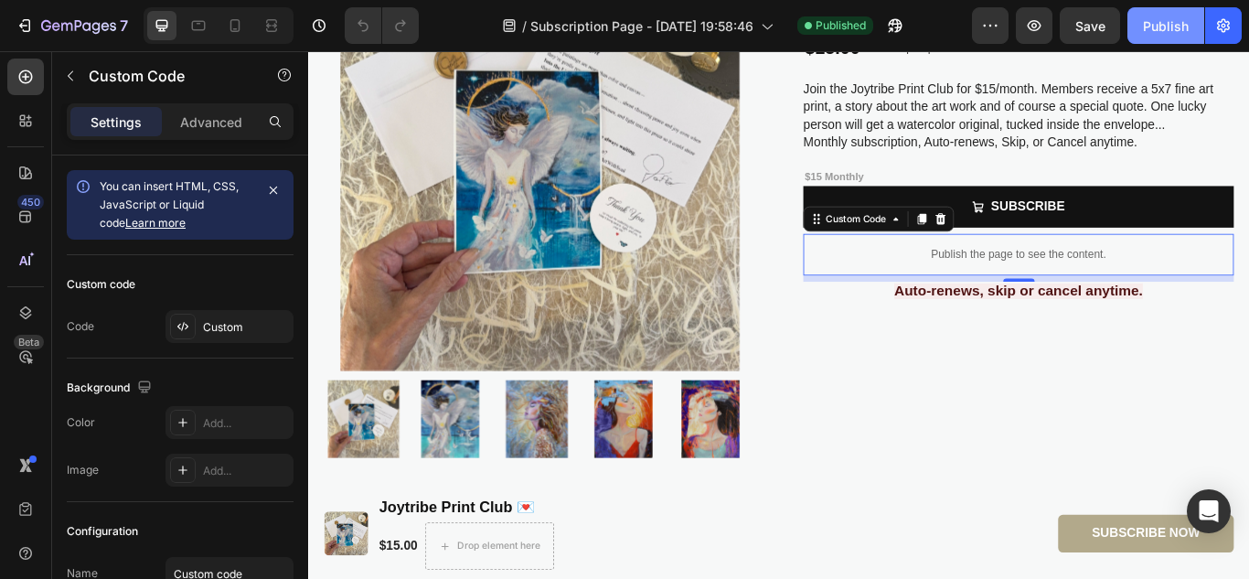
click at [1167, 18] on div "Publish" at bounding box center [1166, 25] width 46 height 19
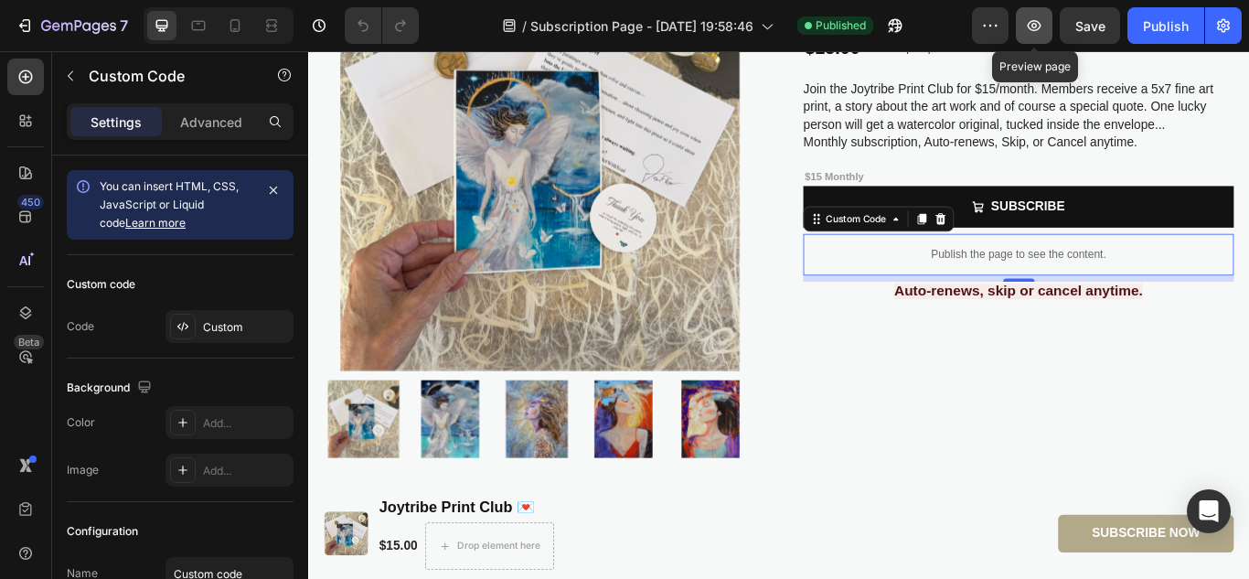
click at [1030, 25] on icon "button" at bounding box center [1034, 25] width 18 height 18
